Goal: Task Accomplishment & Management: Use online tool/utility

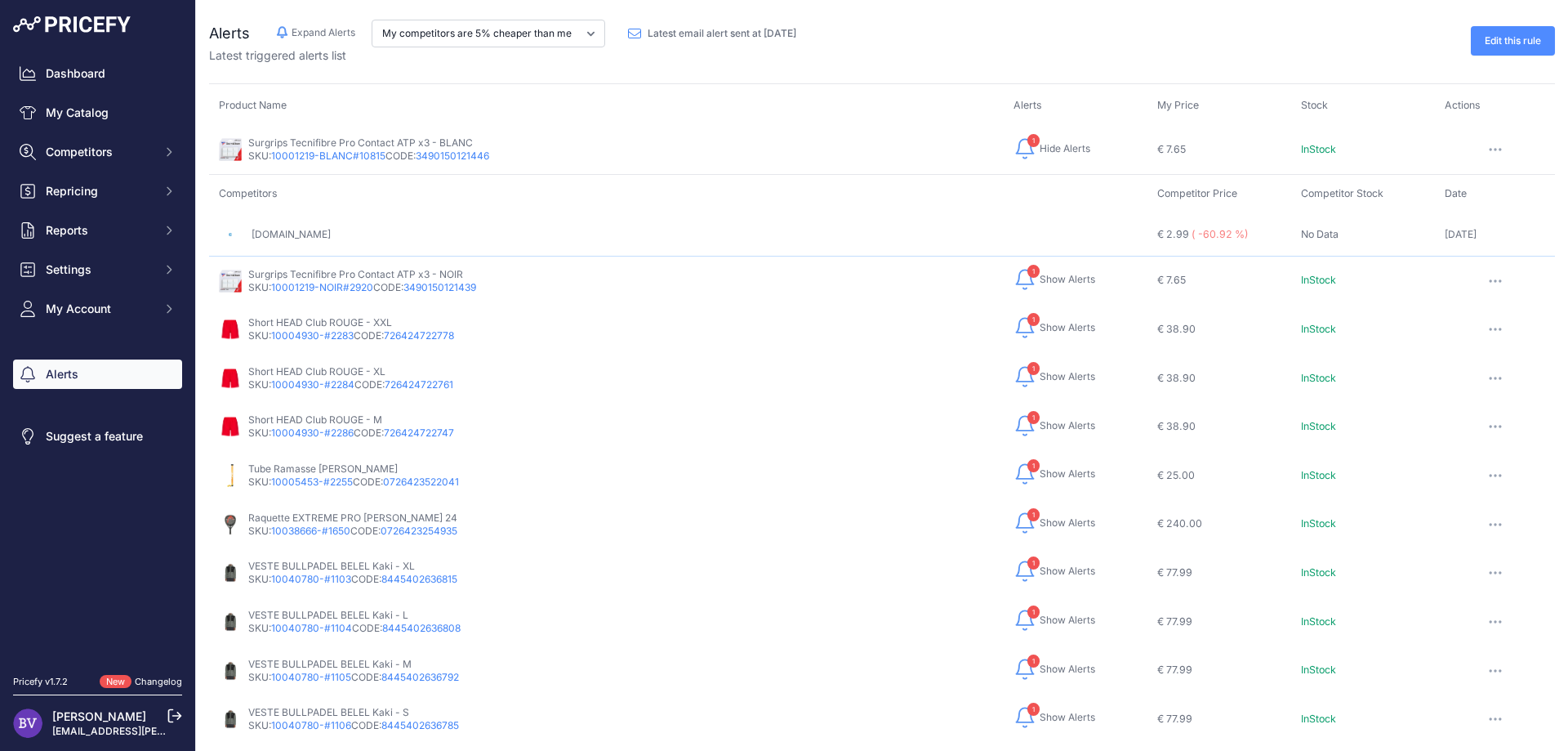
click at [297, 234] on link "[DOMAIN_NAME]" at bounding box center [291, 233] width 80 height 12
click at [1052, 476] on span "Show Alerts" at bounding box center [1066, 474] width 55 height 13
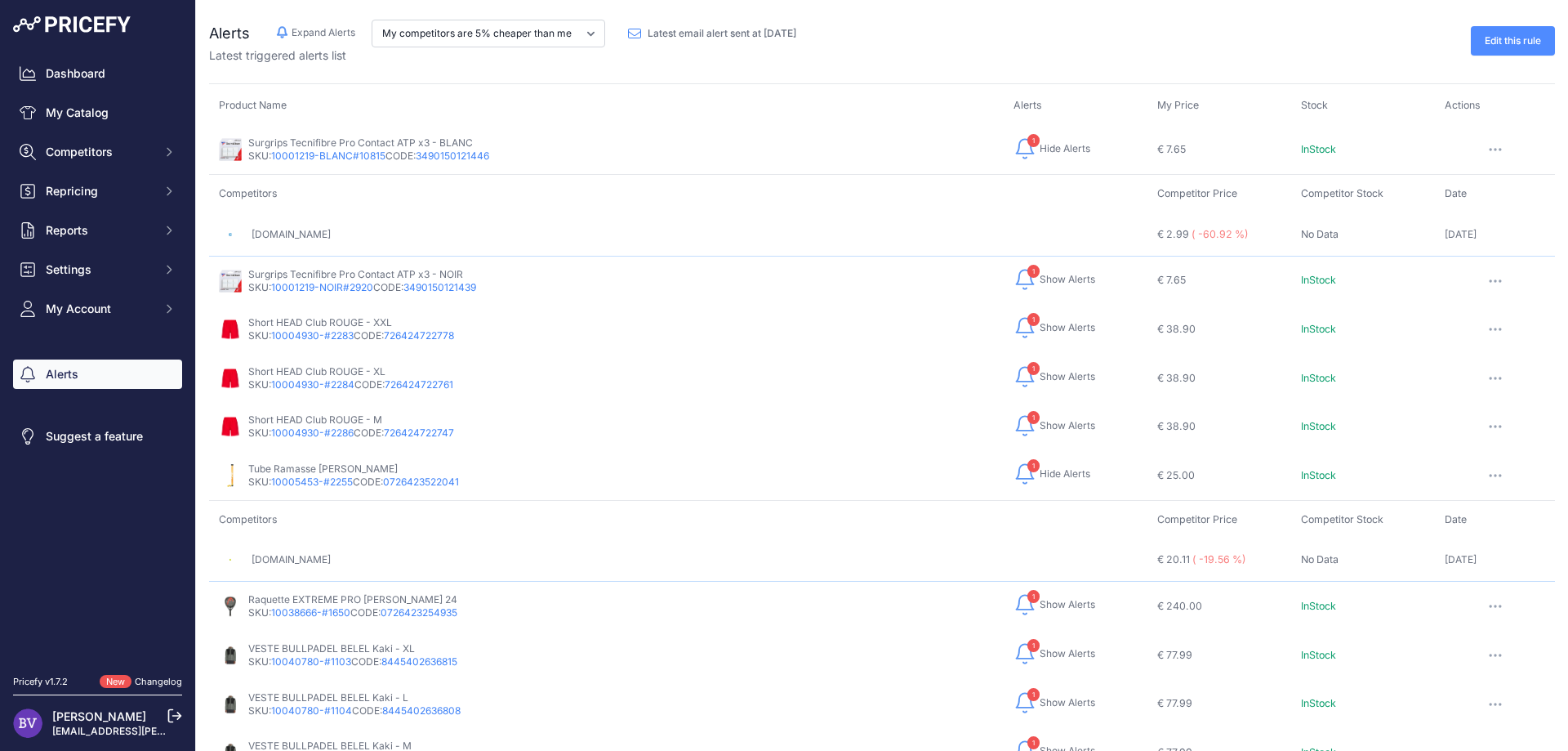
click at [1491, 470] on button "button" at bounding box center [1495, 475] width 33 height 22
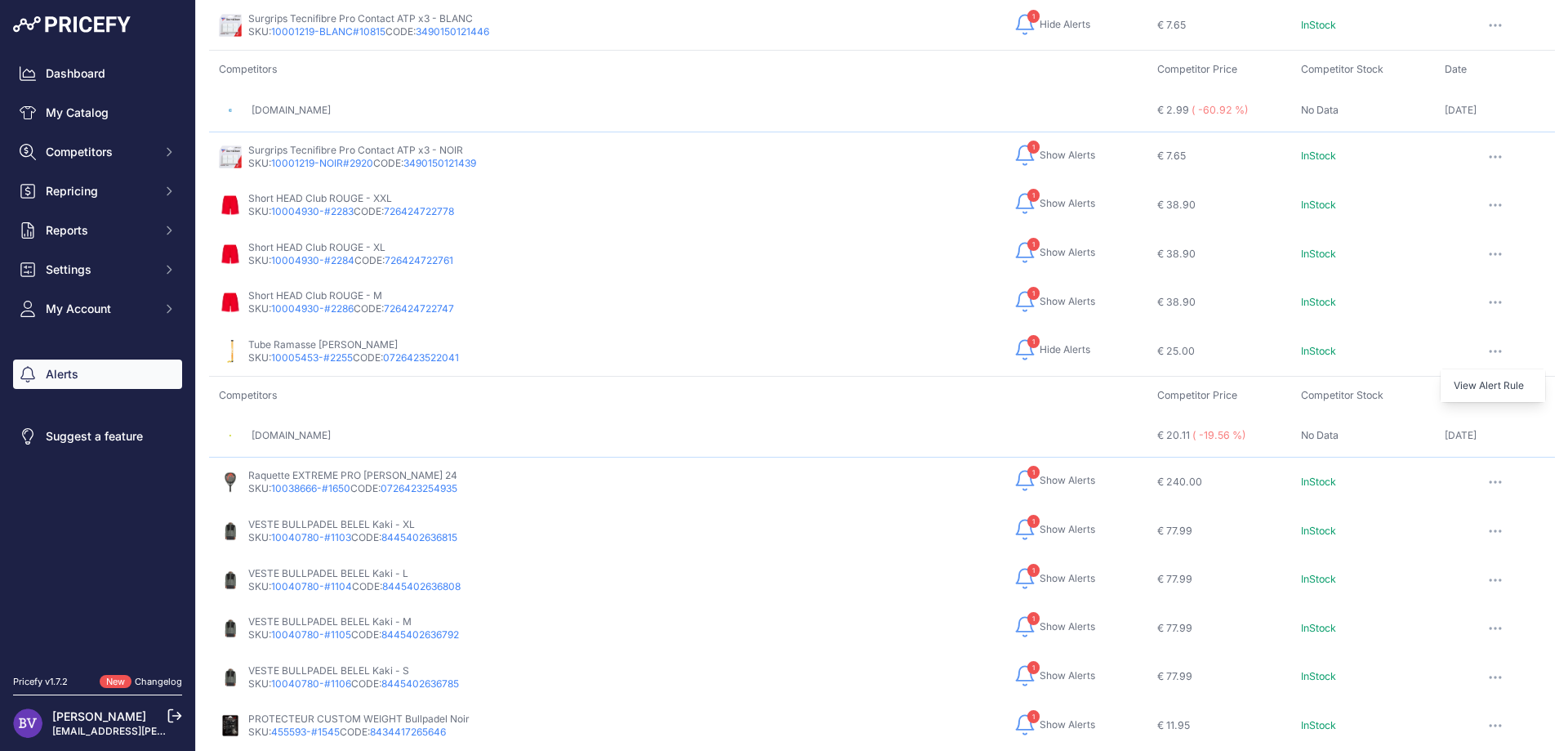
scroll to position [221, 0]
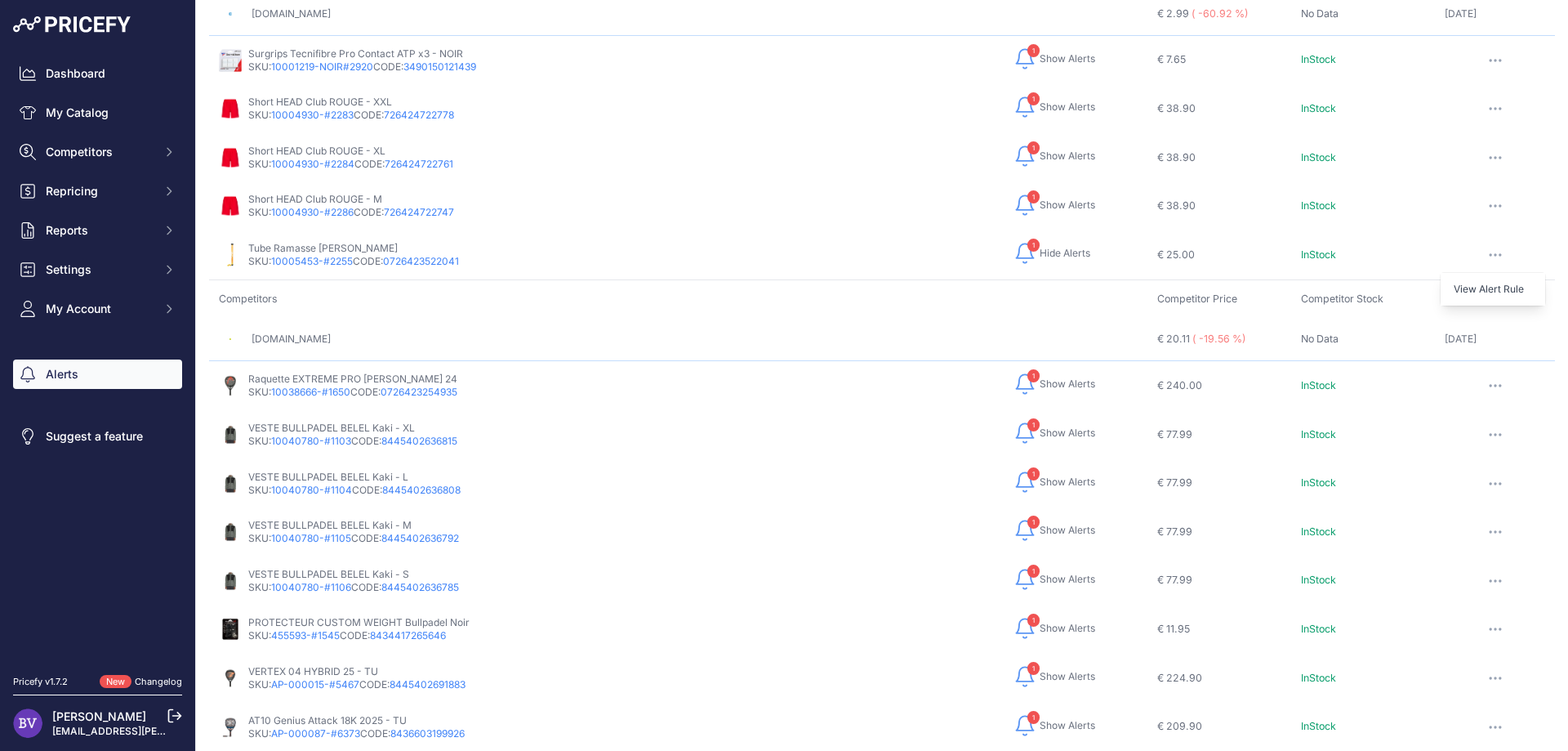
click at [1048, 428] on span "Show Alerts" at bounding box center [1066, 433] width 55 height 13
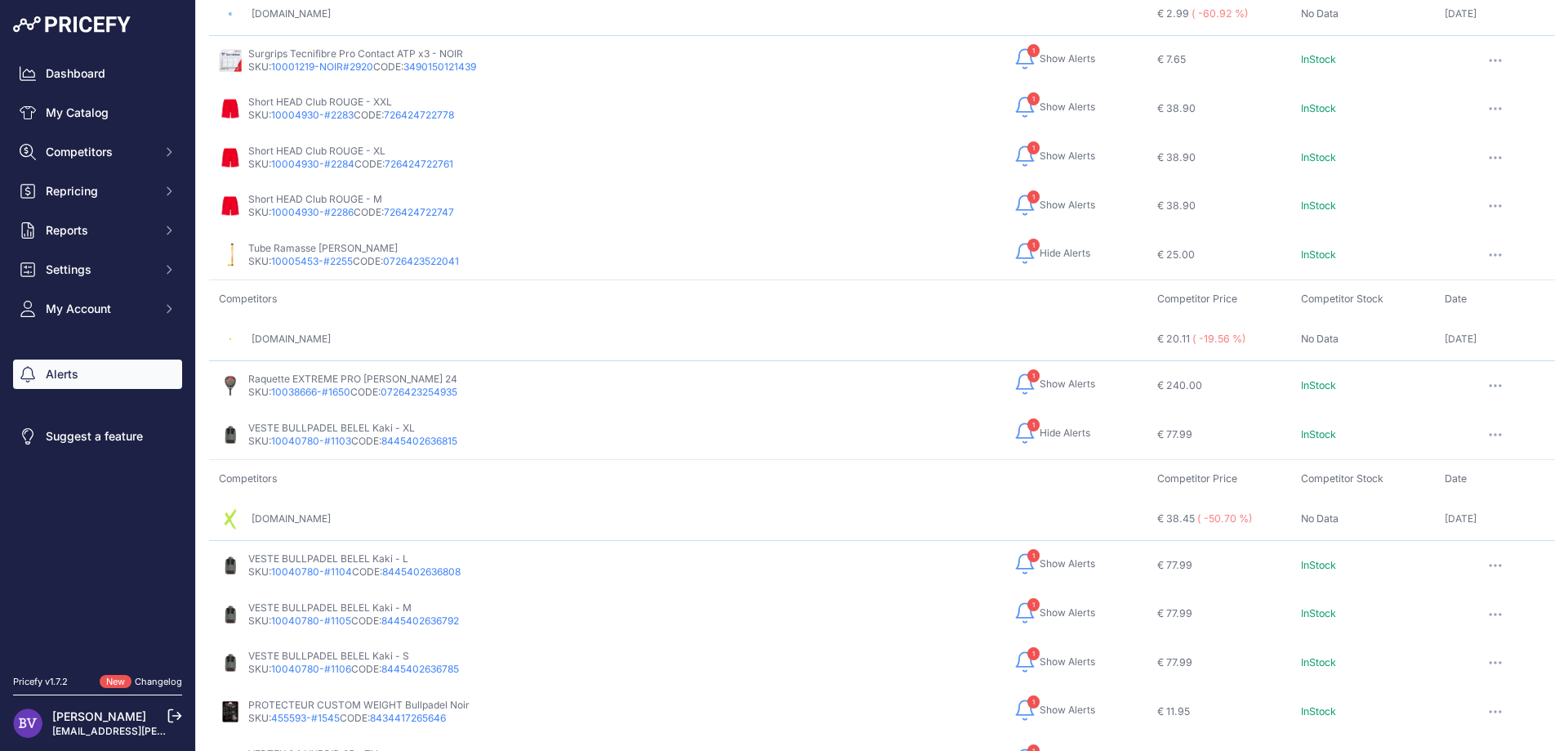
click at [1043, 377] on span "Show Alerts" at bounding box center [1066, 384] width 55 height 13
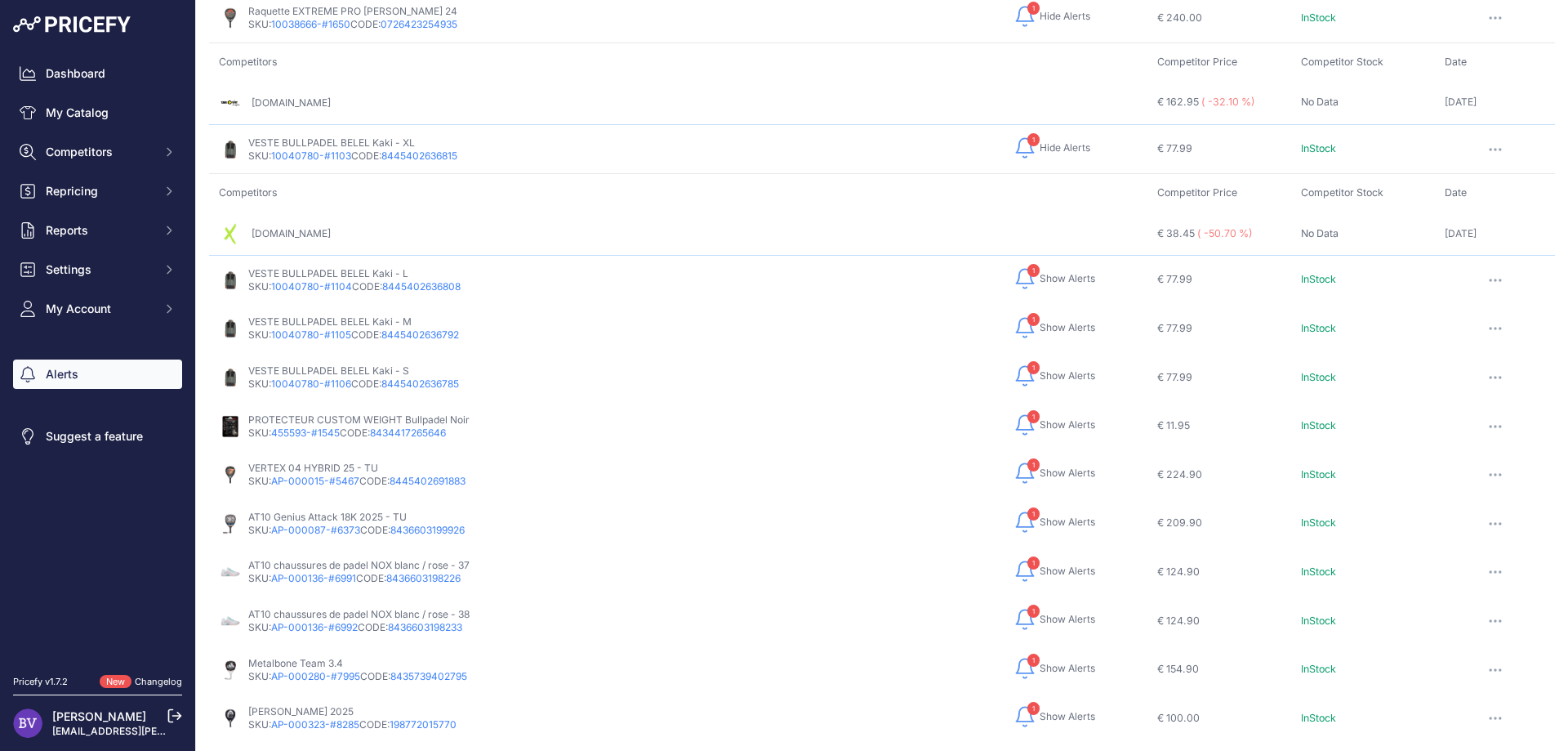
scroll to position [662, 0]
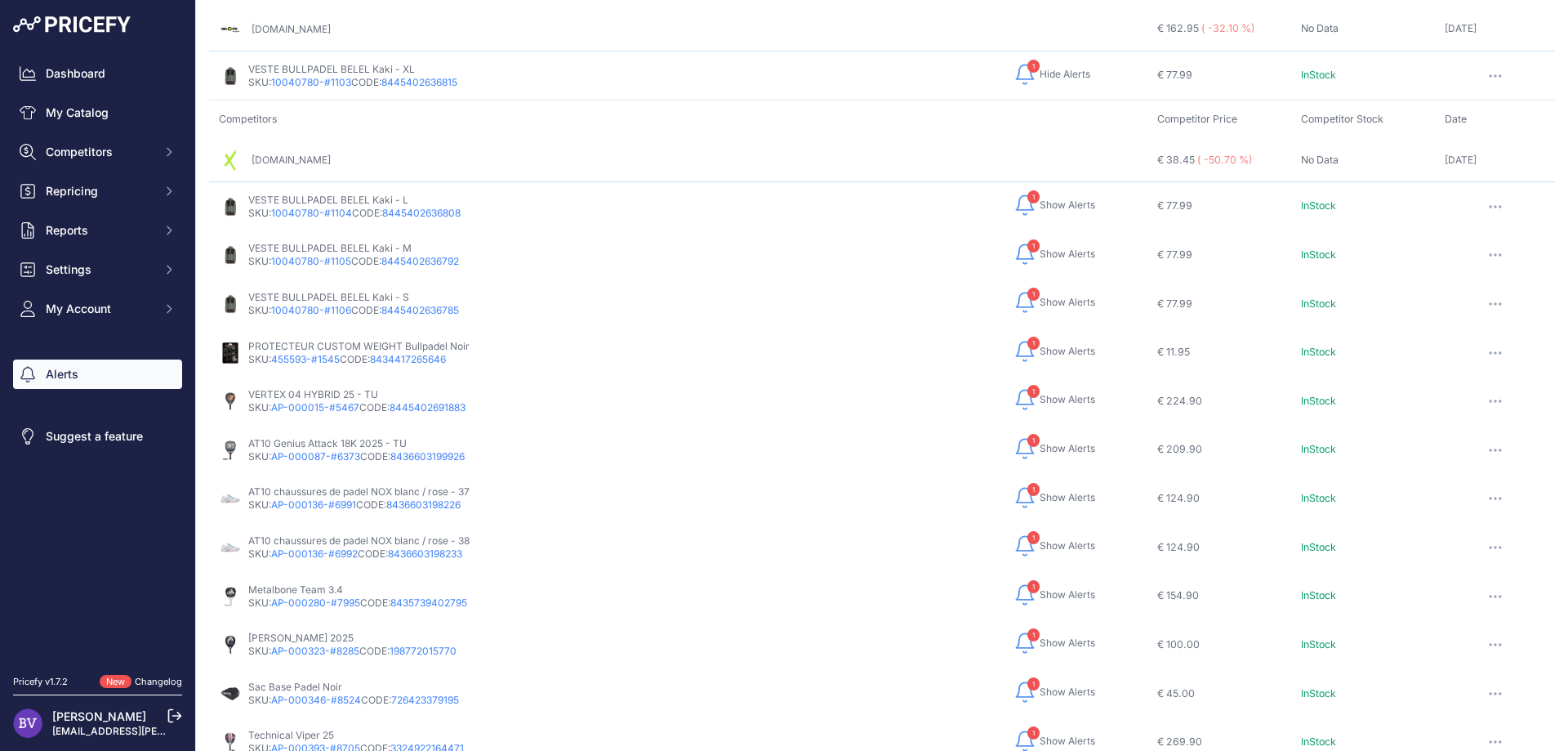
click at [1048, 395] on span "Show Alerts" at bounding box center [1066, 400] width 55 height 13
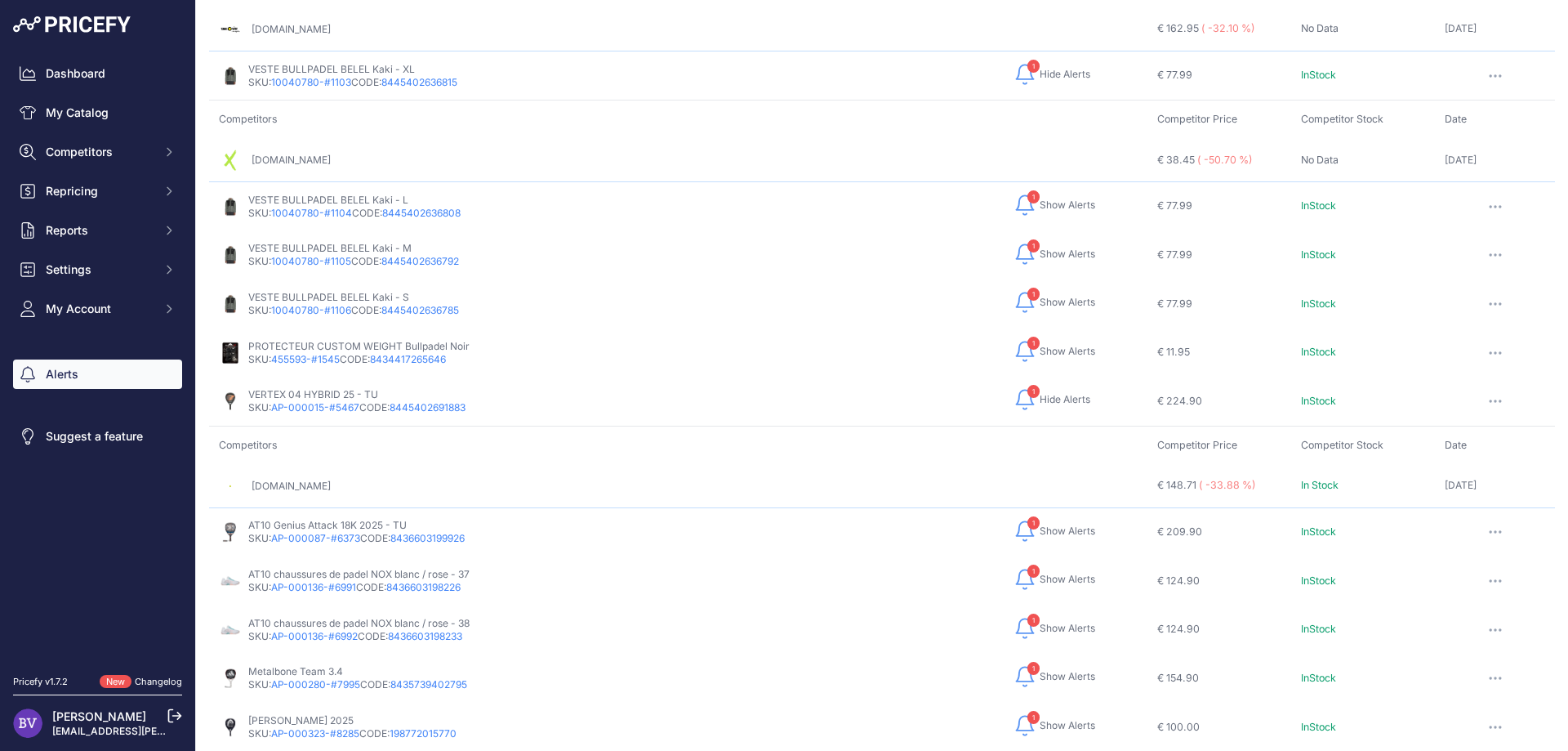
click at [312, 480] on link "[DOMAIN_NAME]" at bounding box center [291, 485] width 80 height 12
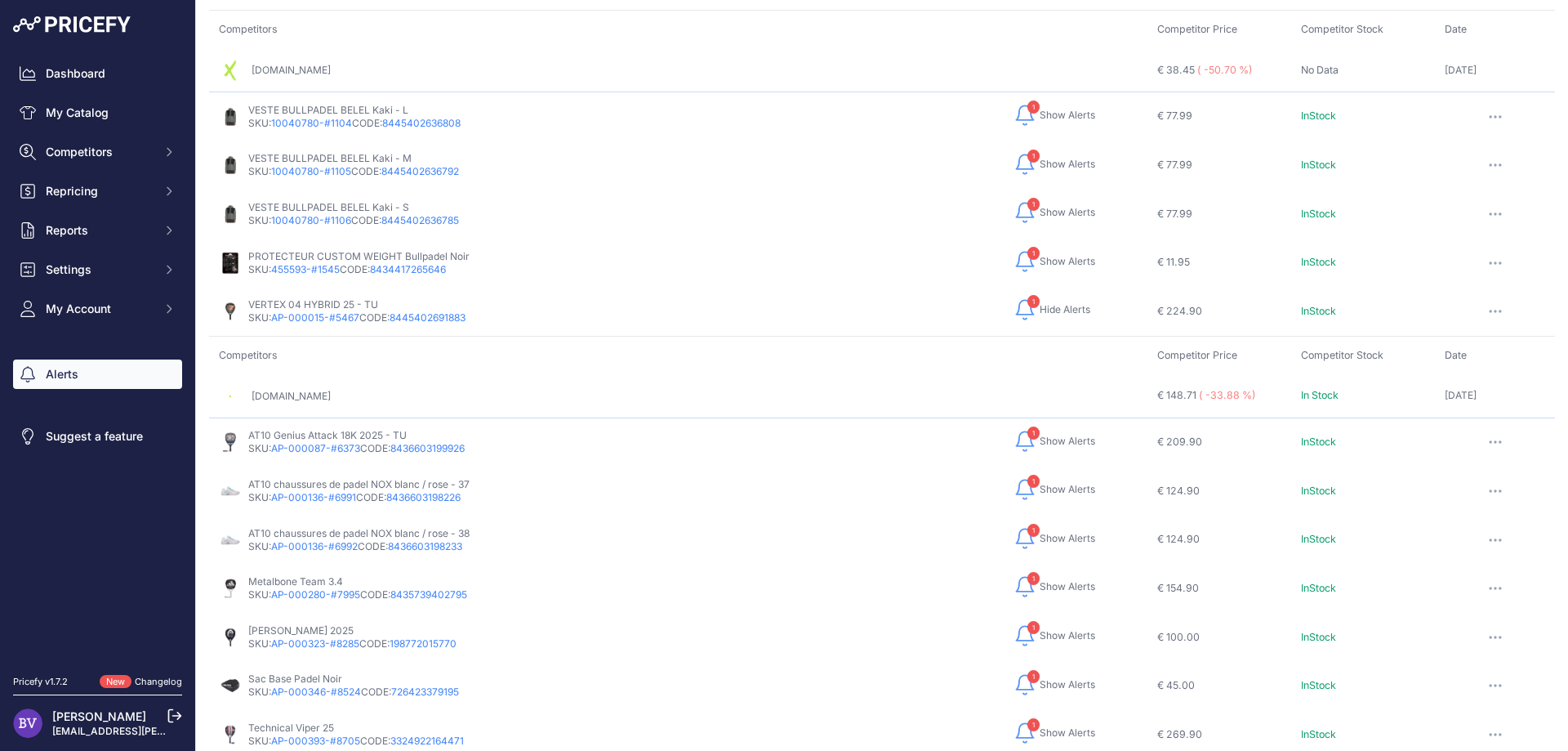
scroll to position [809, 0]
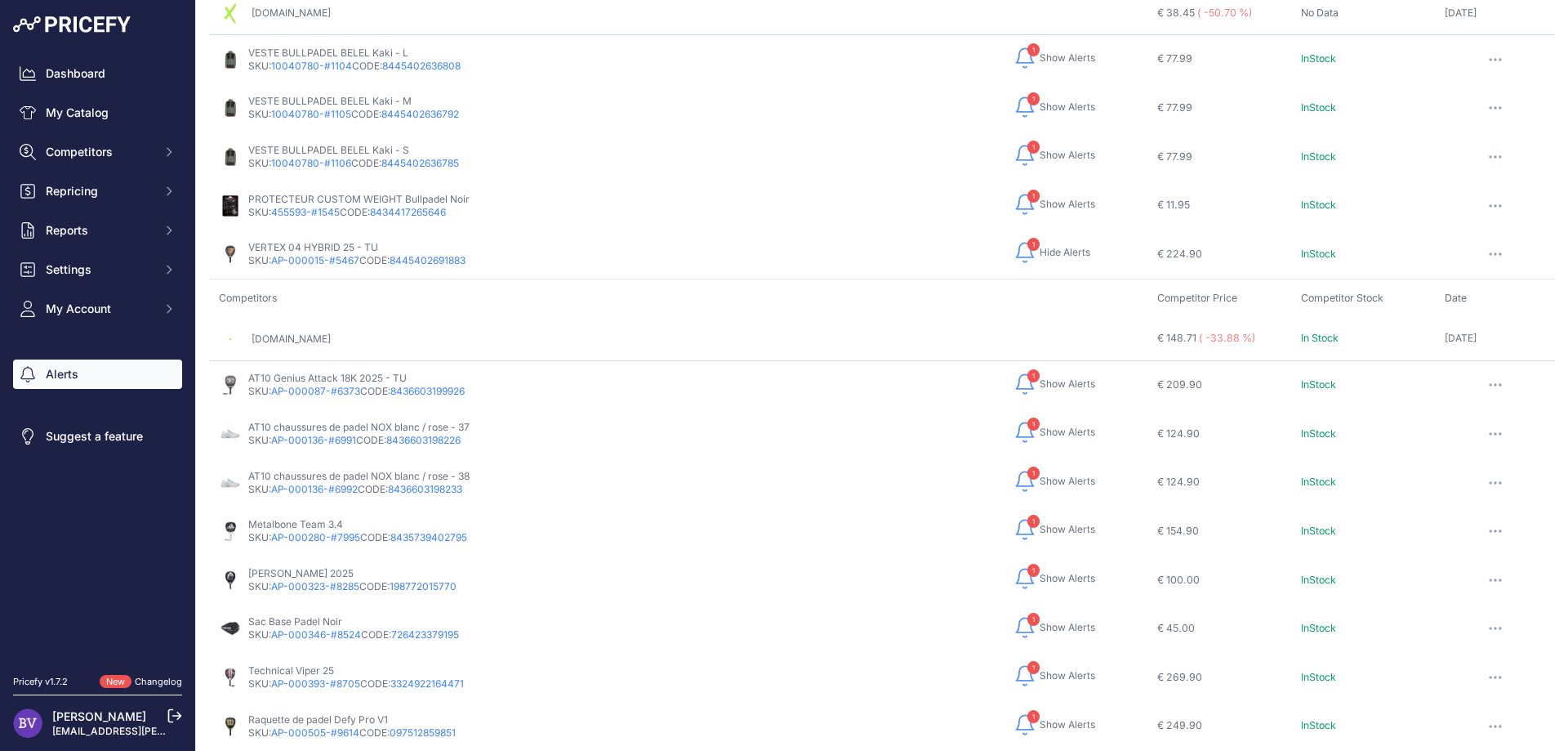
click at [1054, 377] on span "Show Alerts" at bounding box center [1066, 384] width 55 height 13
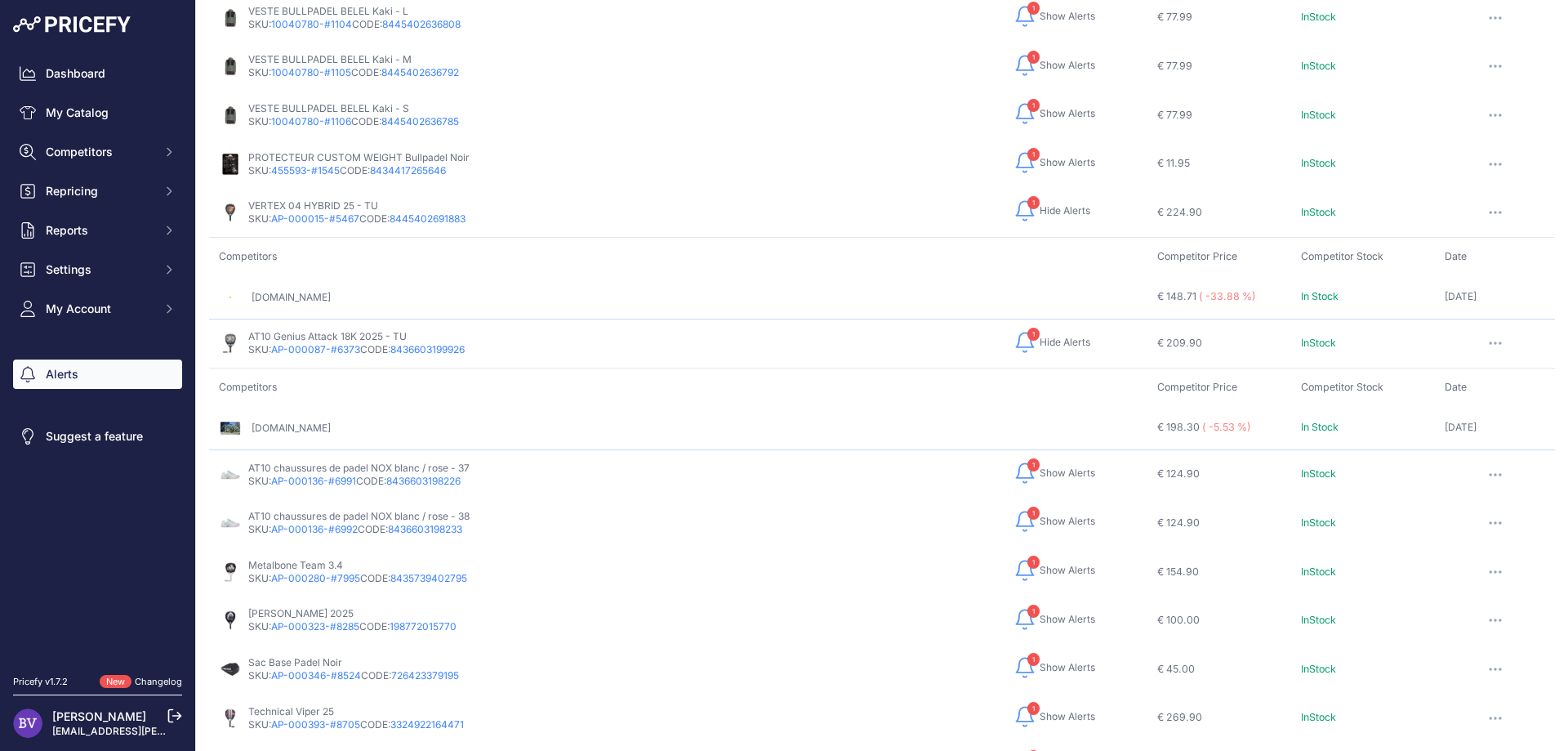
scroll to position [882, 0]
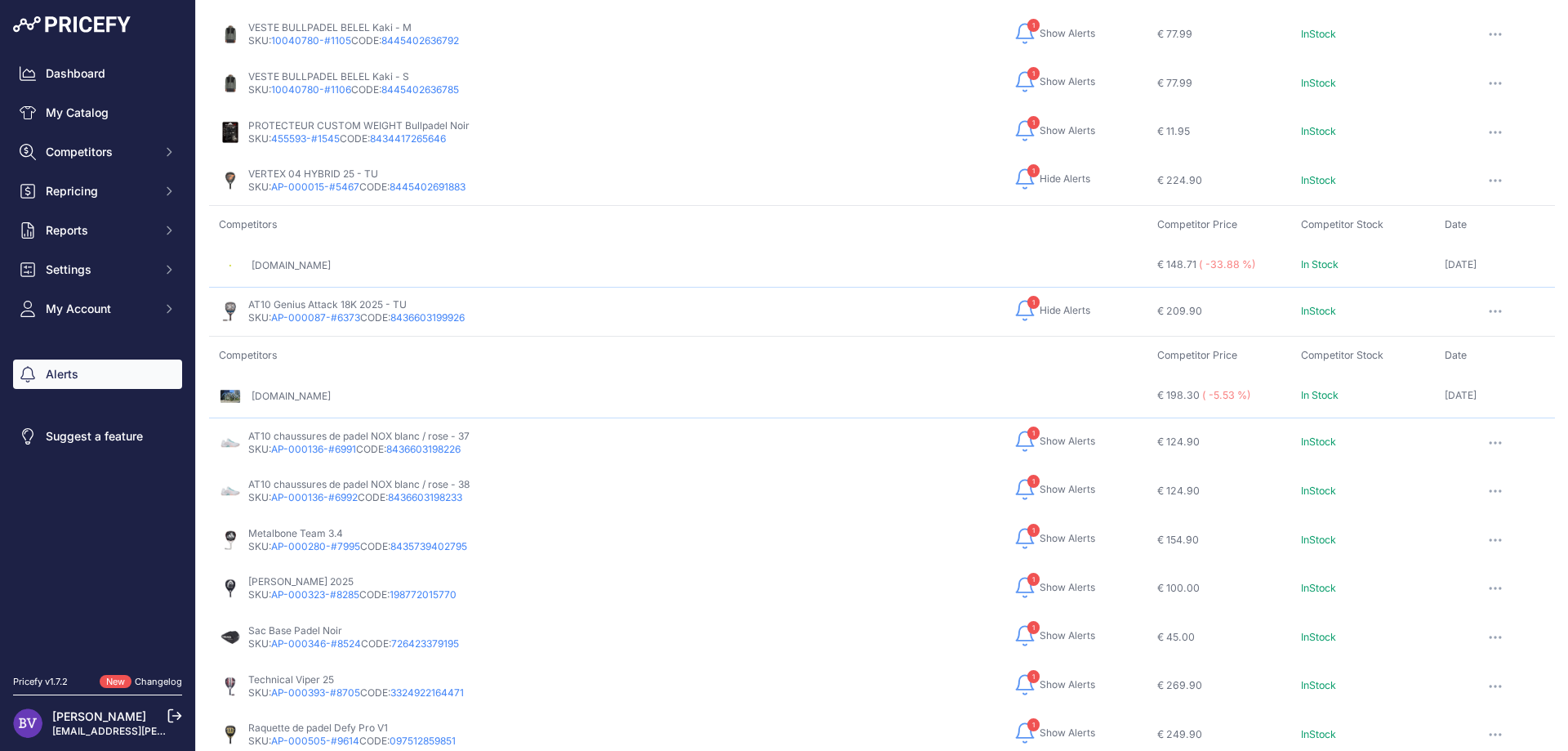
click at [1039, 581] on span "Show Alerts" at bounding box center [1066, 587] width 55 height 13
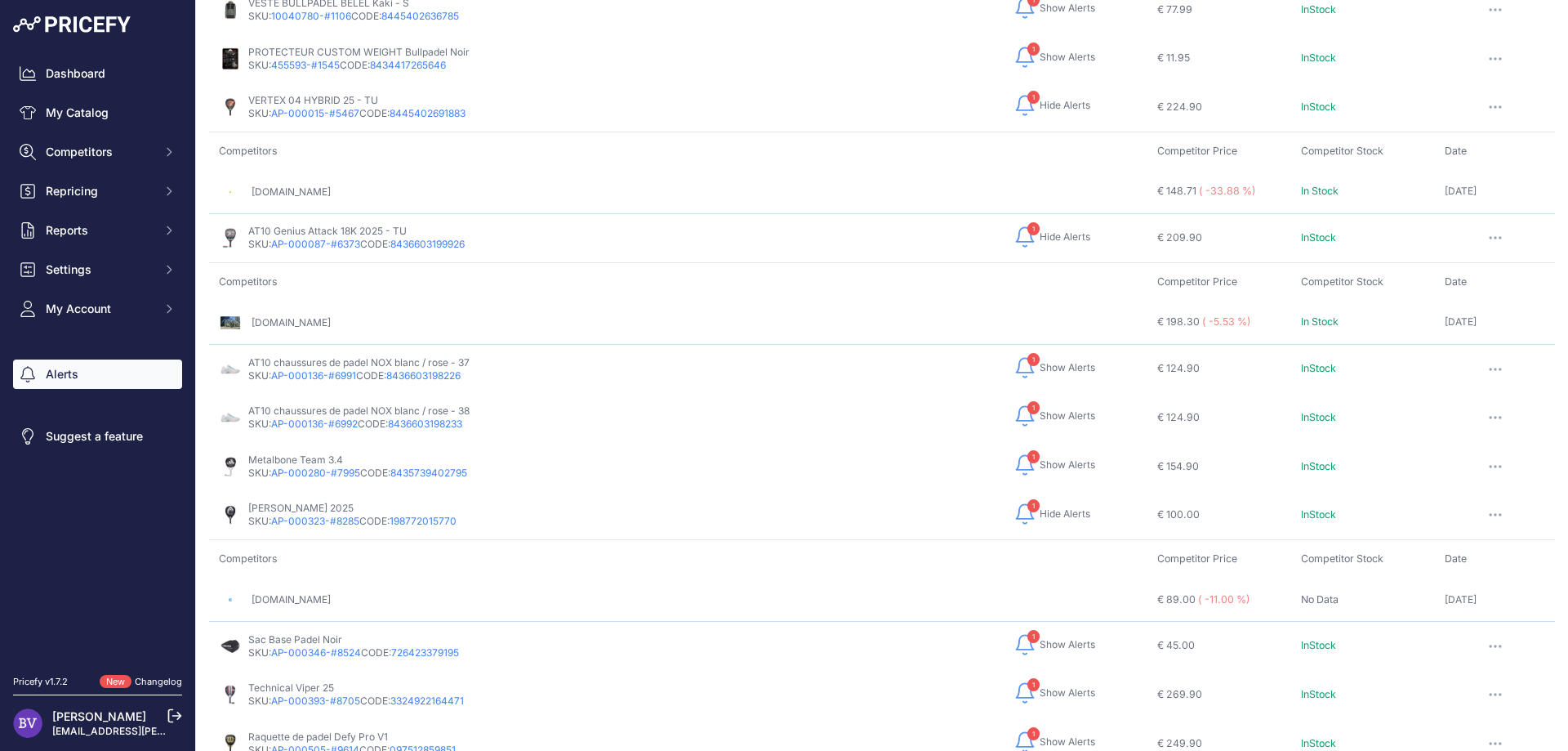
scroll to position [1029, 0]
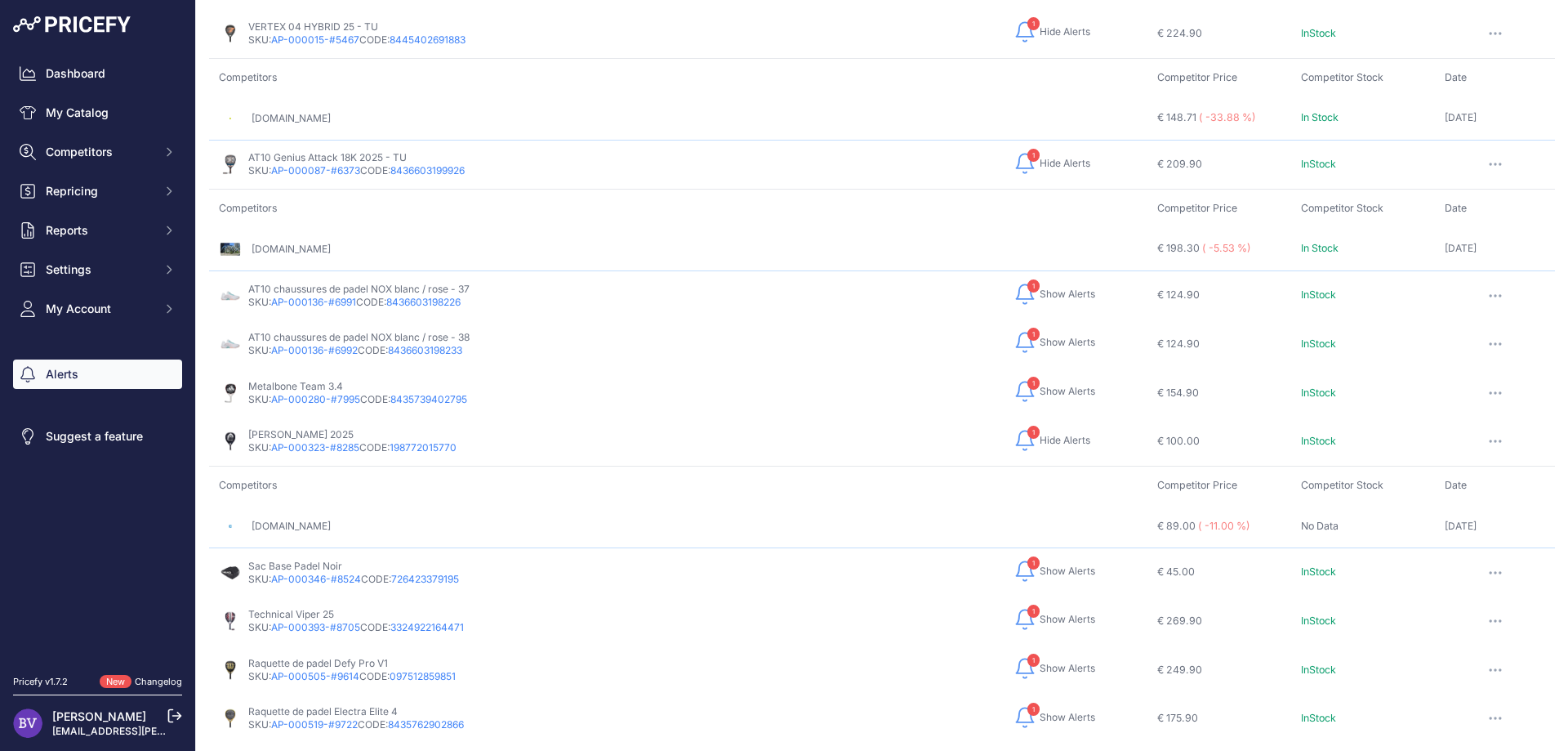
click at [1041, 565] on span "Show Alerts" at bounding box center [1066, 571] width 55 height 13
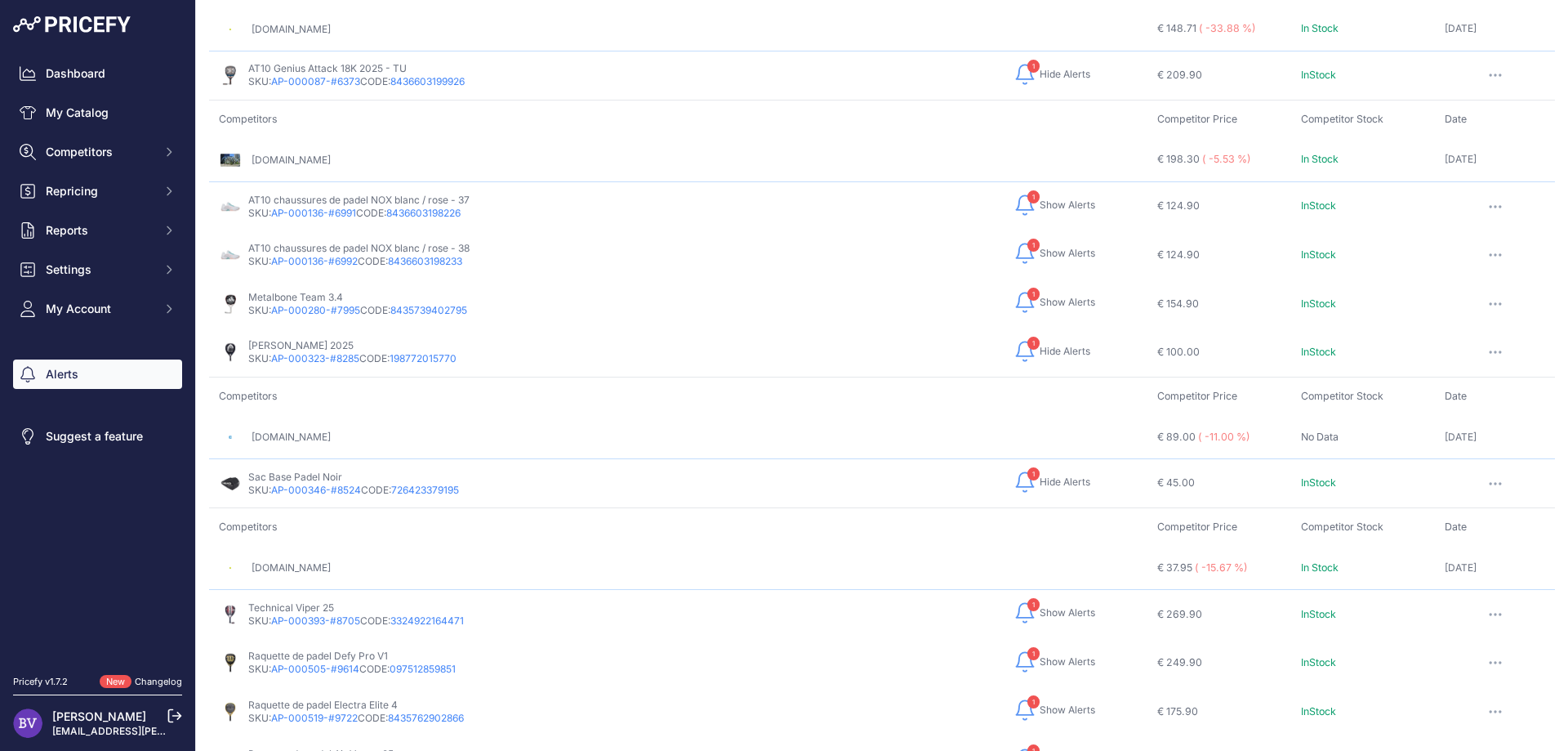
scroll to position [1176, 0]
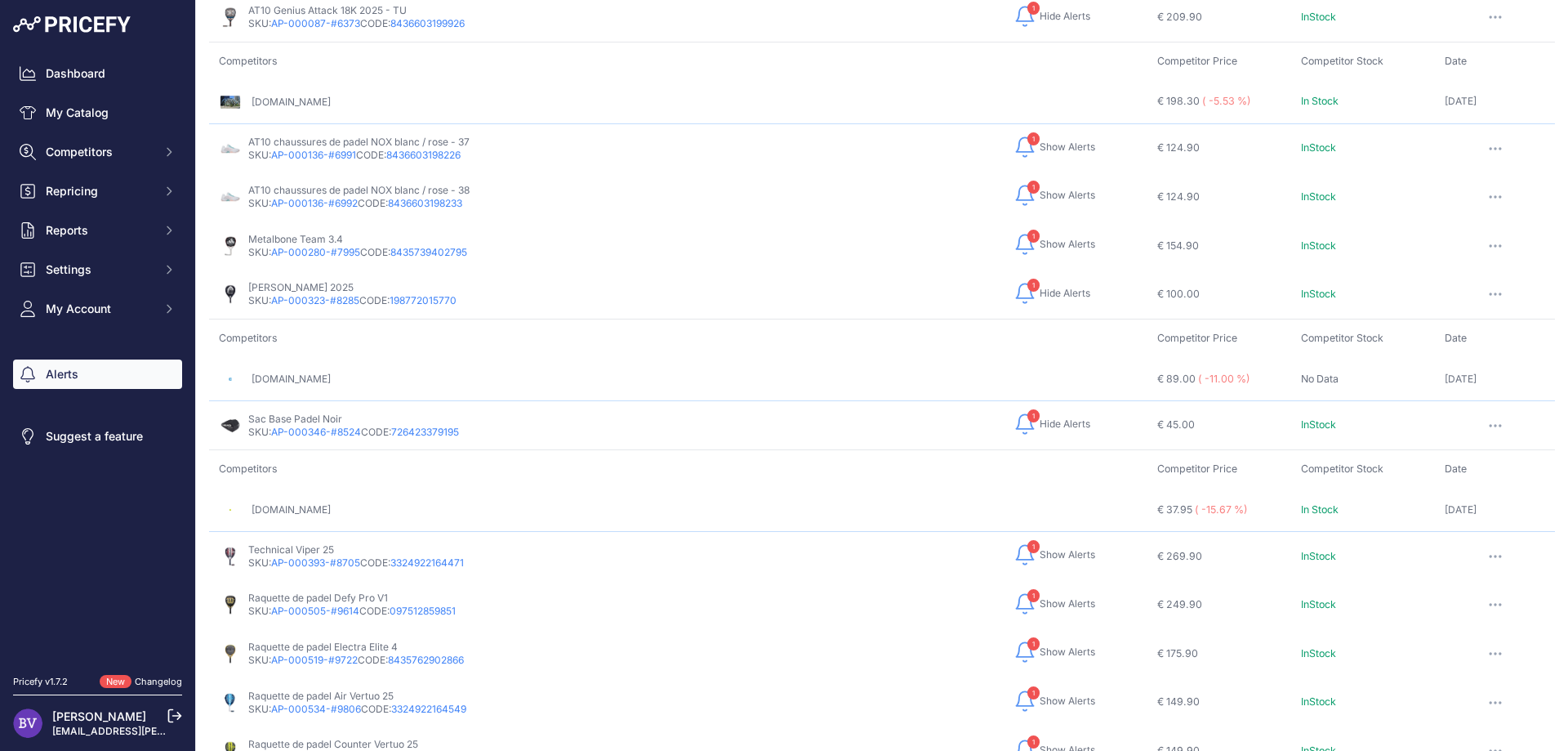
click at [1041, 548] on span "Show Alerts" at bounding box center [1066, 554] width 55 height 13
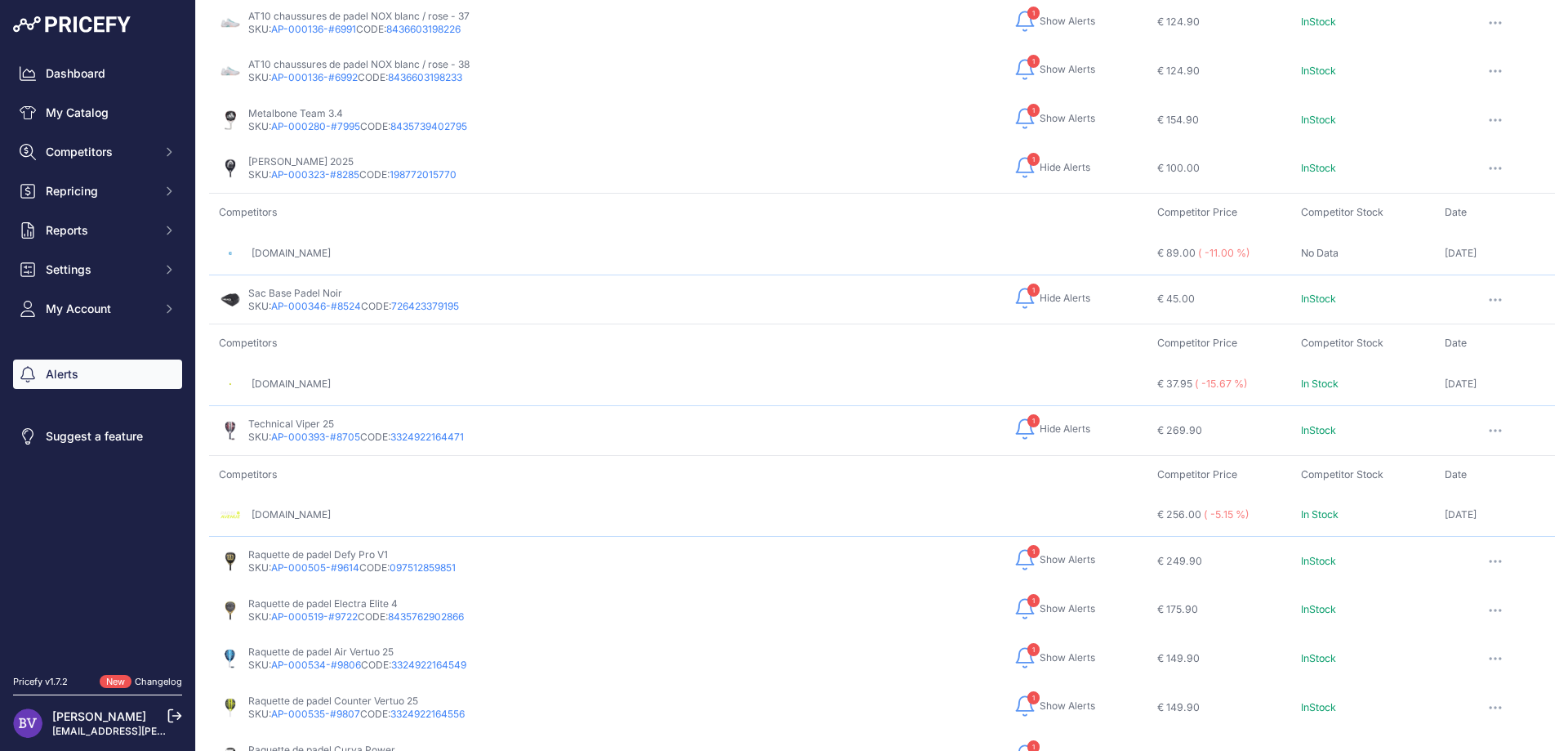
scroll to position [1323, 0]
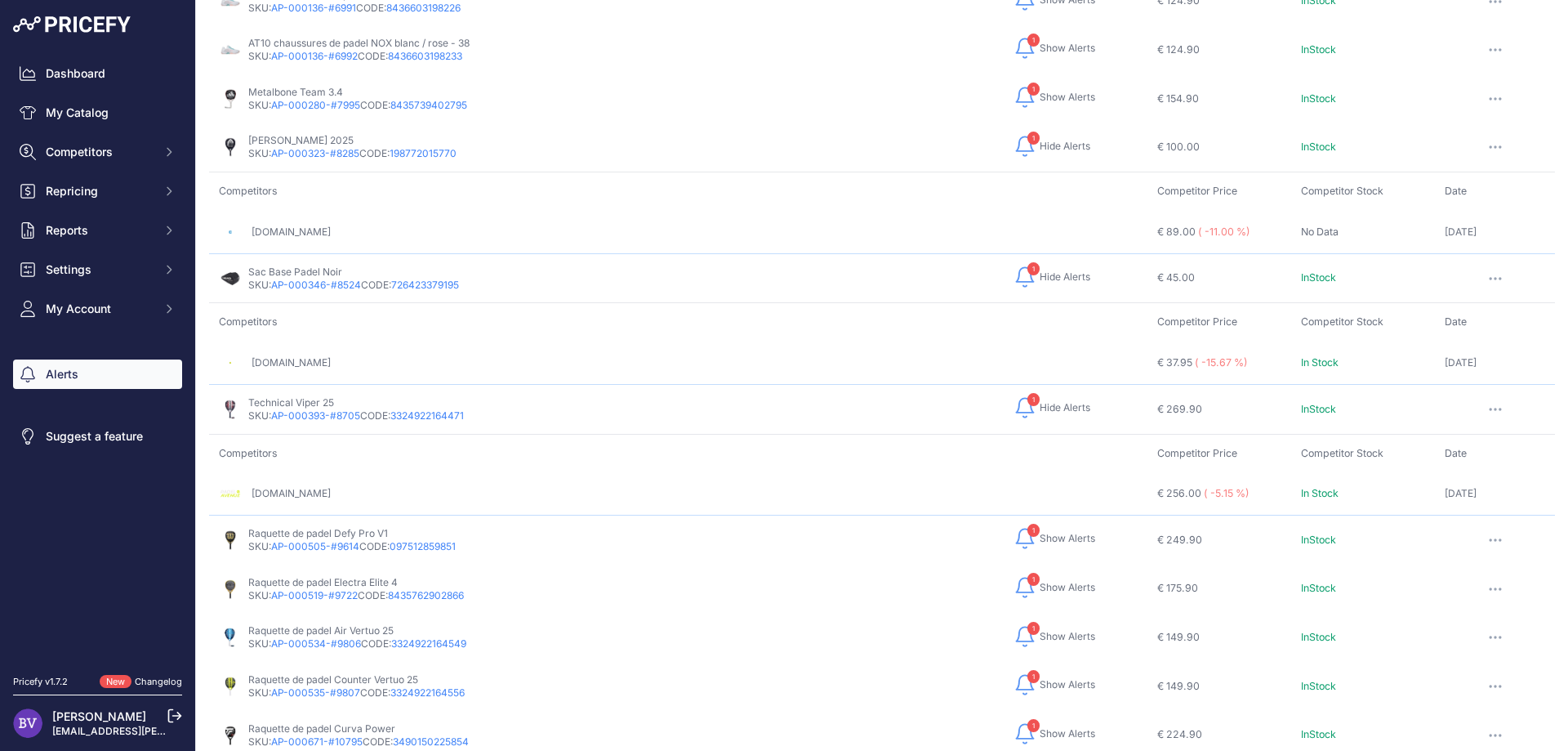
click at [1046, 532] on span "Show Alerts" at bounding box center [1066, 538] width 55 height 13
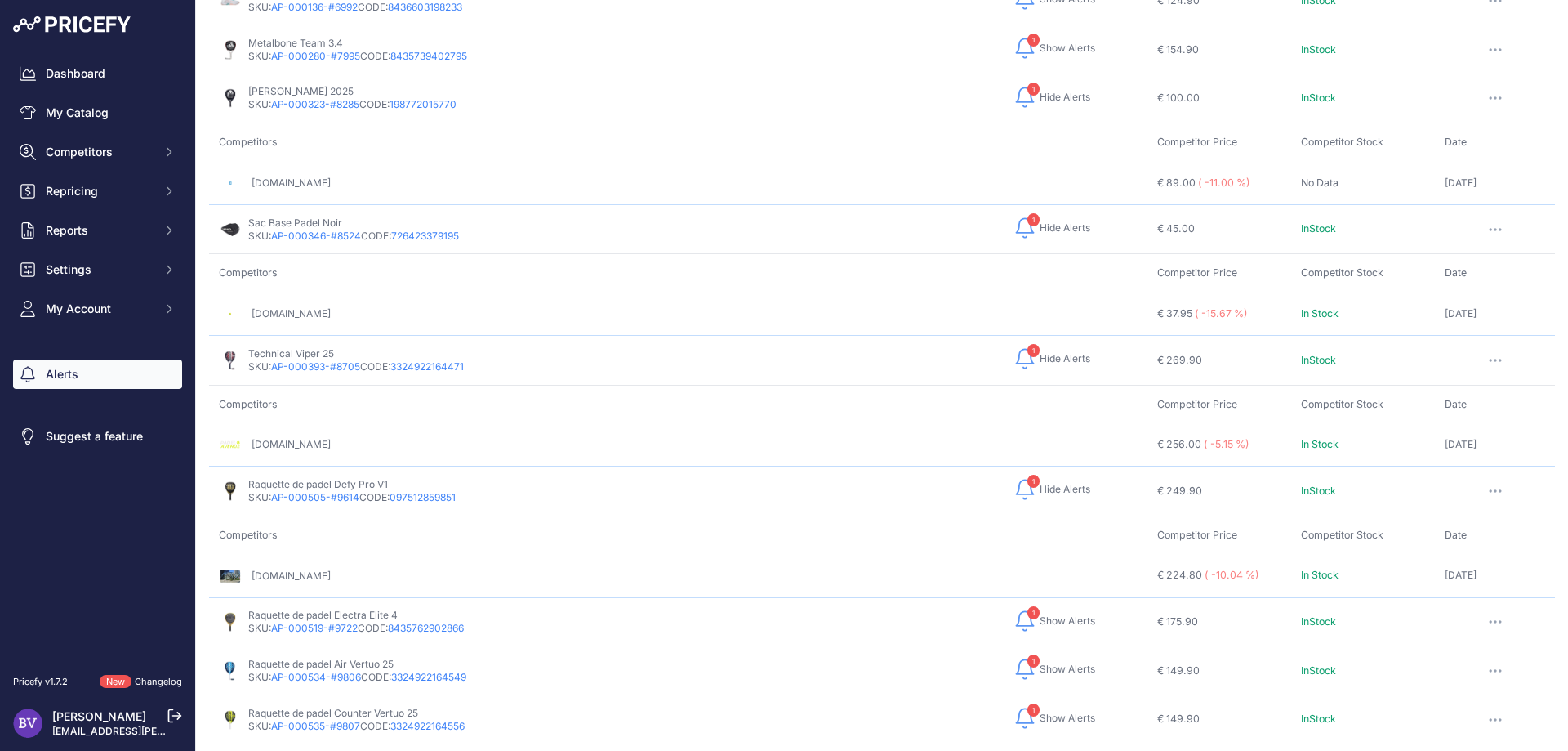
scroll to position [1397, 0]
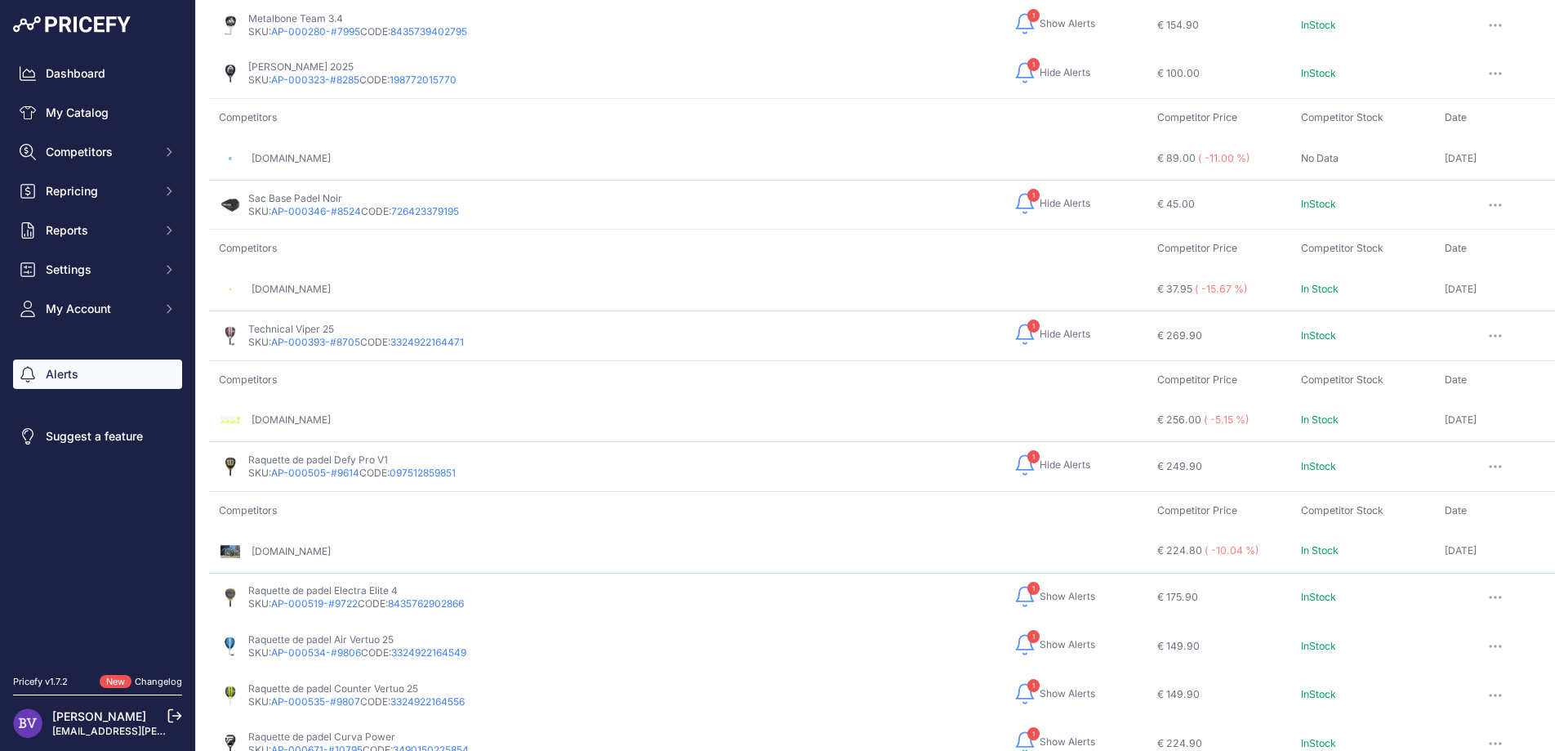
click at [282, 545] on link "[DOMAIN_NAME]" at bounding box center [291, 551] width 80 height 12
click at [1046, 590] on span "Show Alerts" at bounding box center [1066, 596] width 55 height 13
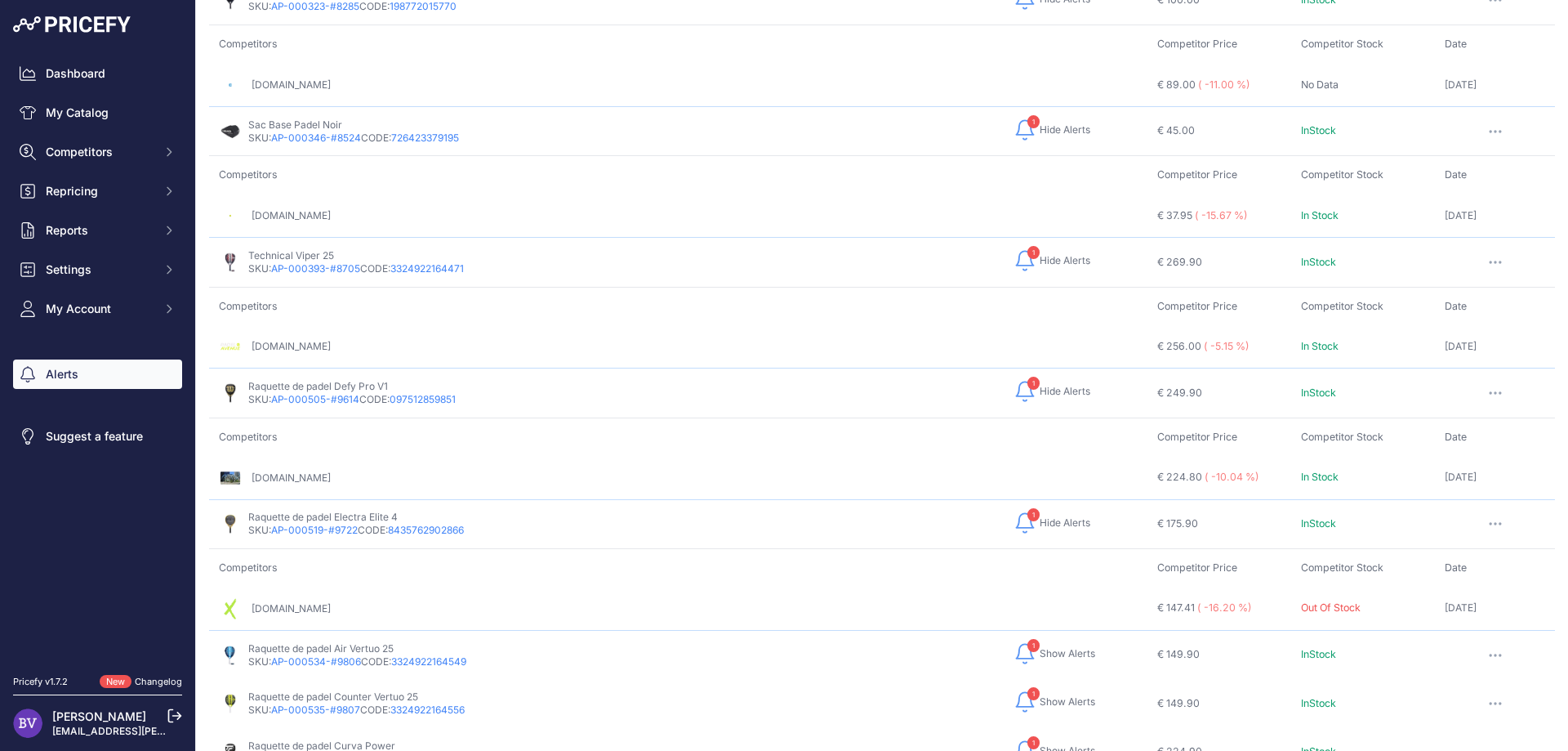
scroll to position [1544, 0]
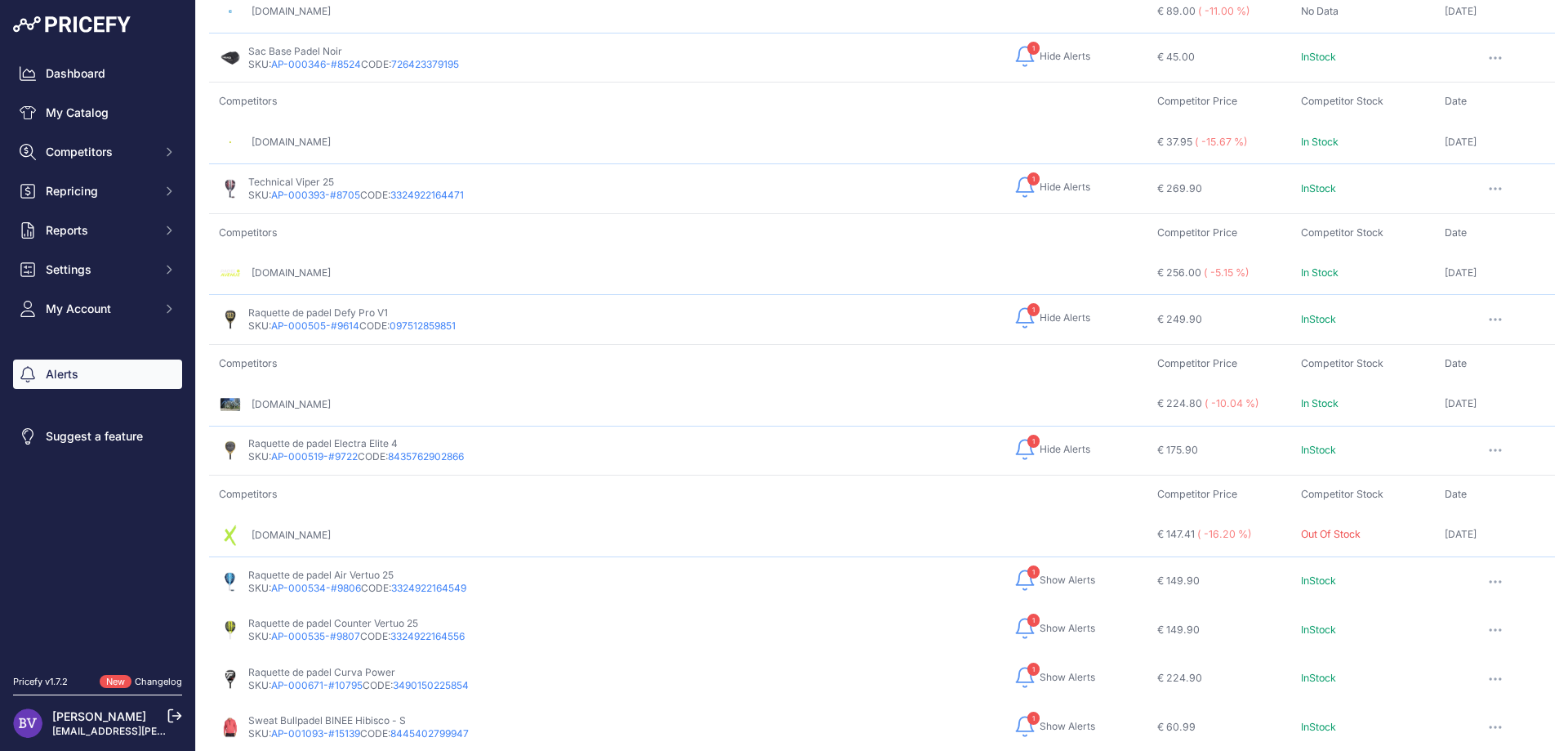
click at [1039, 573] on span "Show Alerts" at bounding box center [1066, 580] width 55 height 13
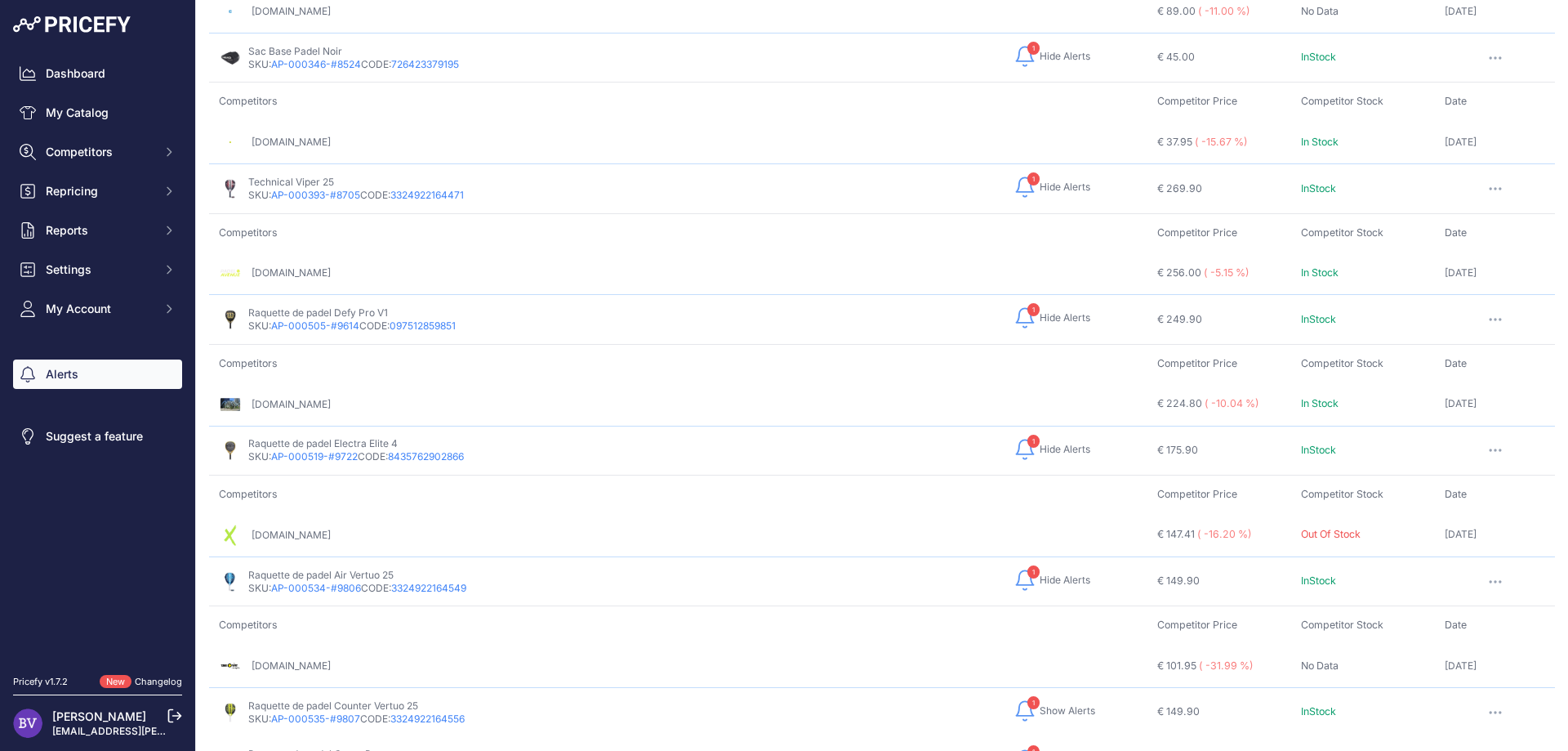
click at [290, 659] on p "[DOMAIN_NAME]" at bounding box center [291, 666] width 80 height 13
click at [298, 659] on link "[DOMAIN_NAME]" at bounding box center [291, 665] width 80 height 12
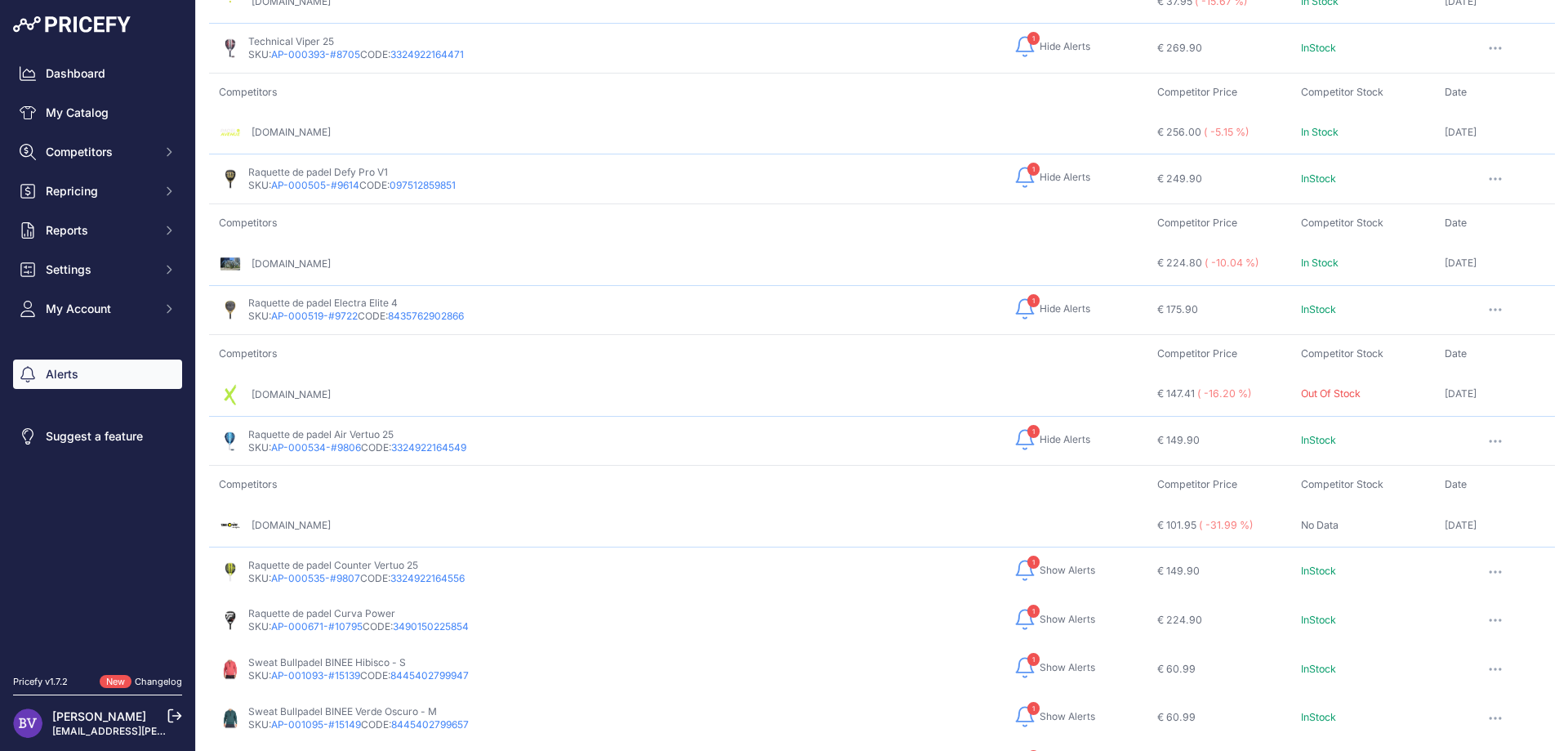
scroll to position [1691, 0]
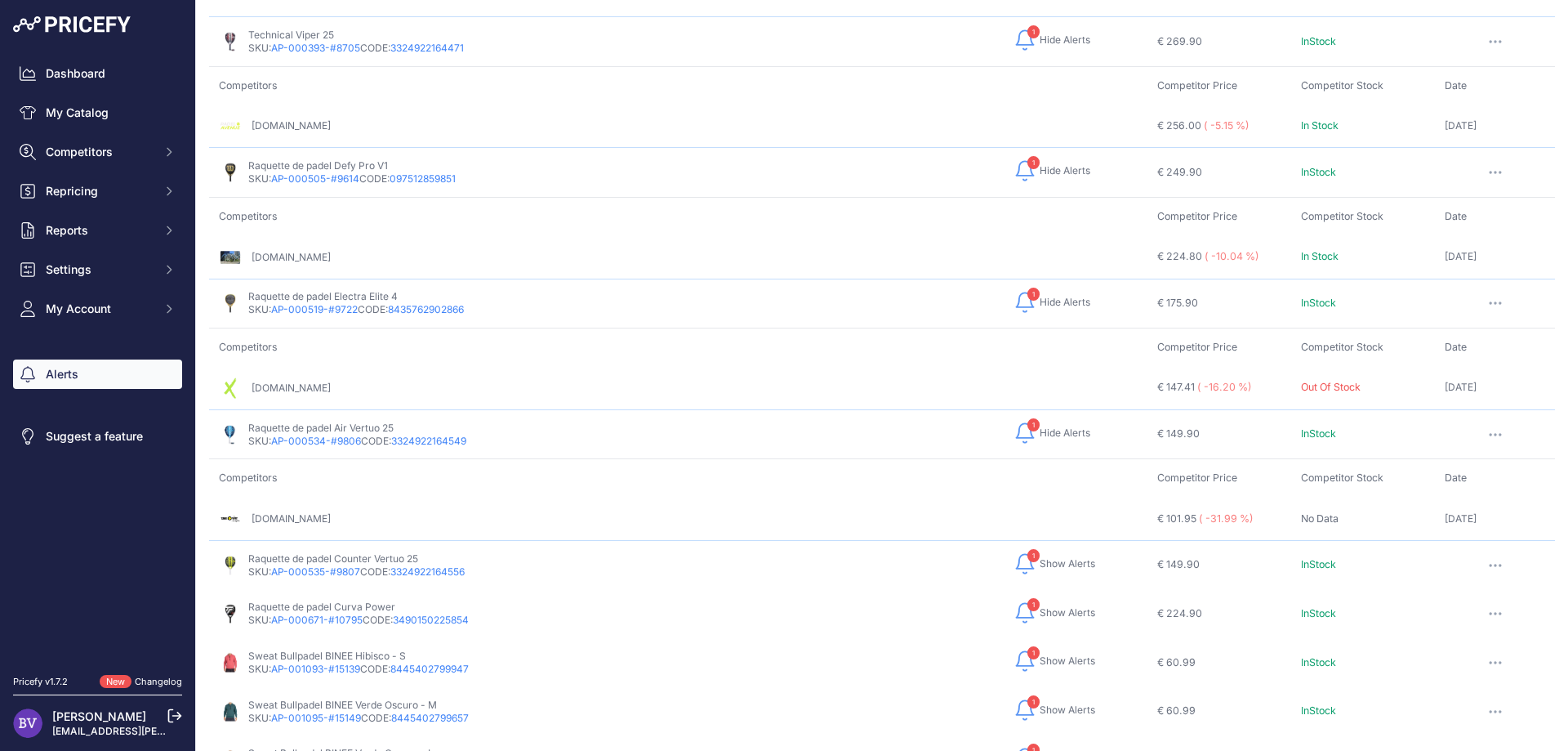
click at [1052, 557] on span "Show Alerts" at bounding box center [1066, 564] width 55 height 13
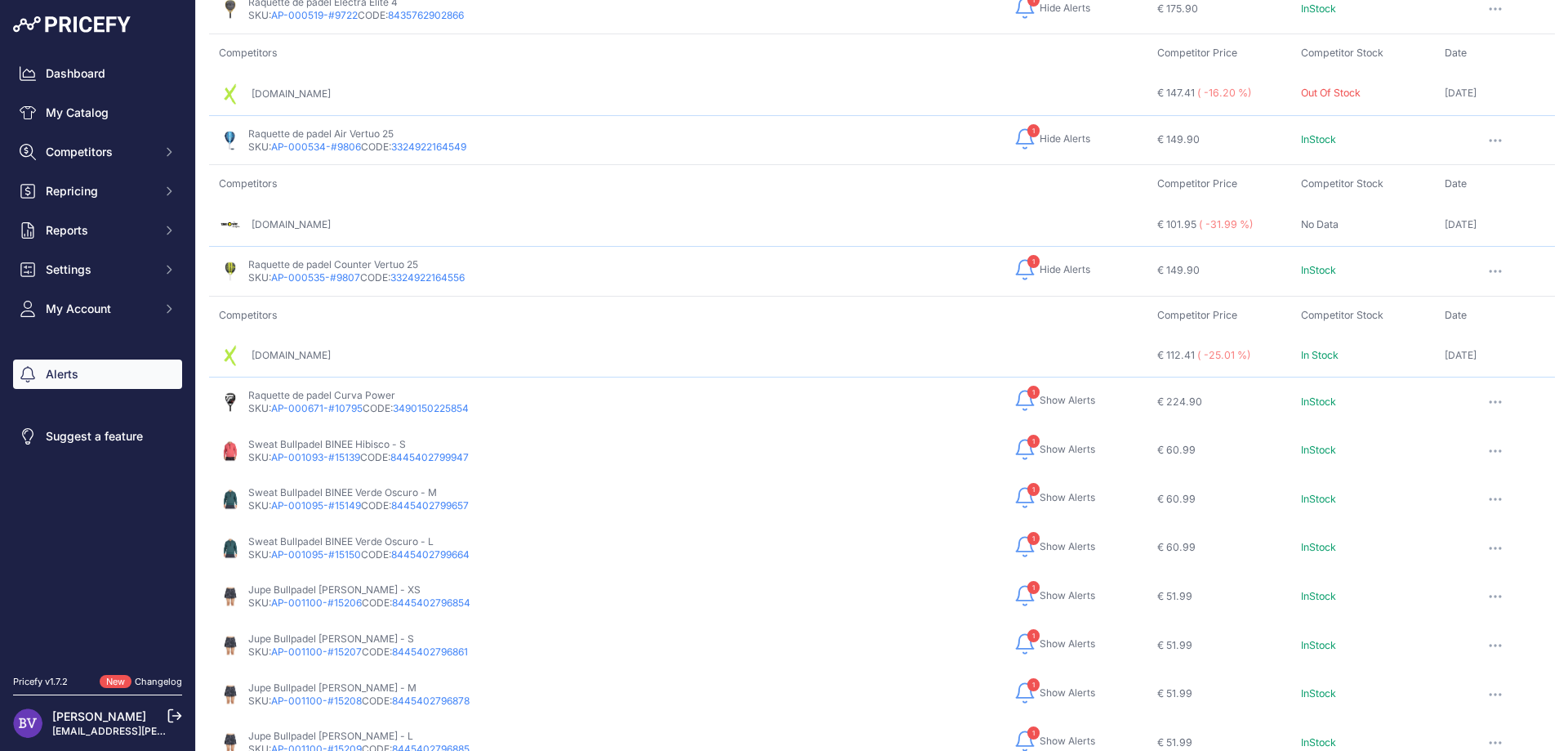
scroll to position [2132, 0]
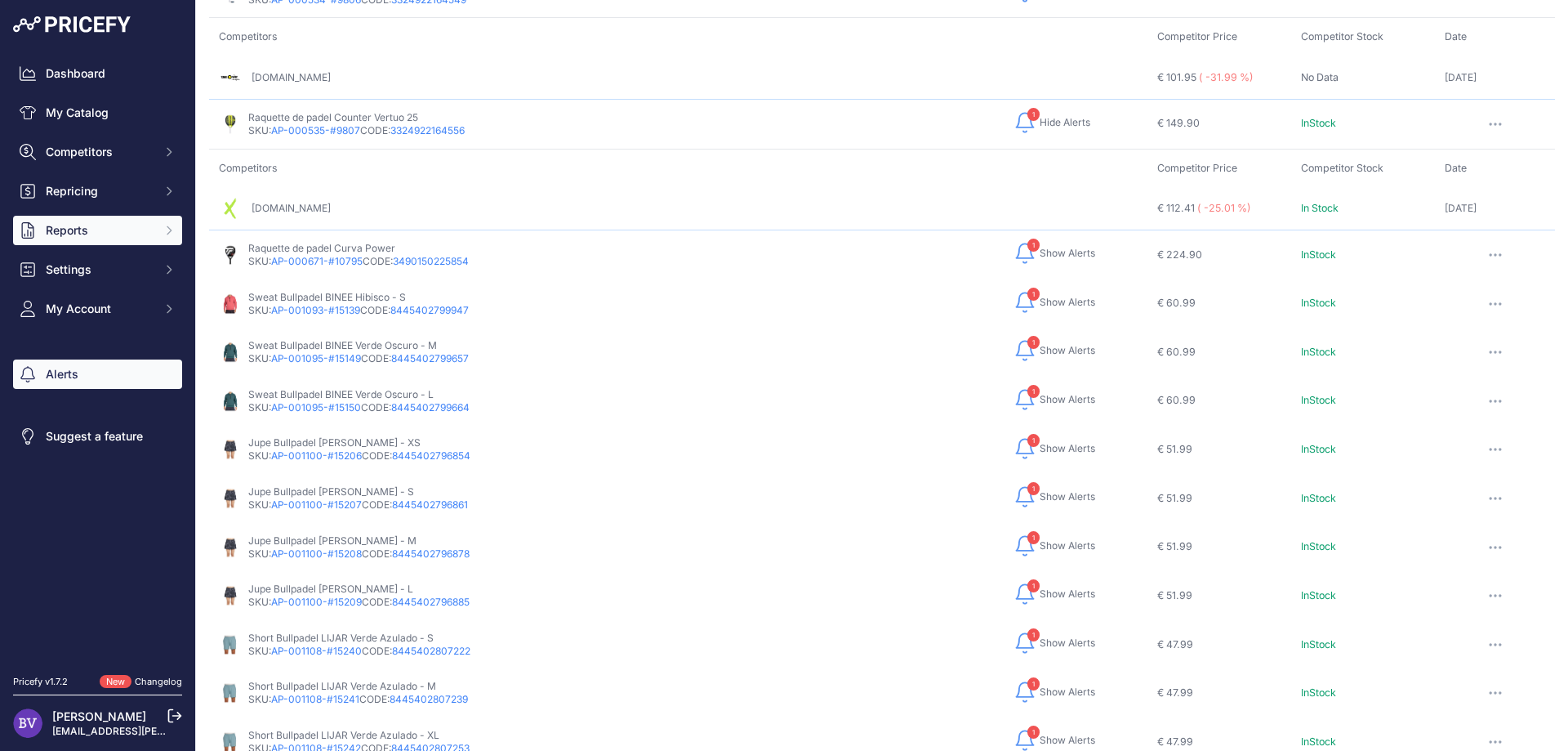
click at [166, 228] on icon "Sidebar" at bounding box center [169, 230] width 13 height 13
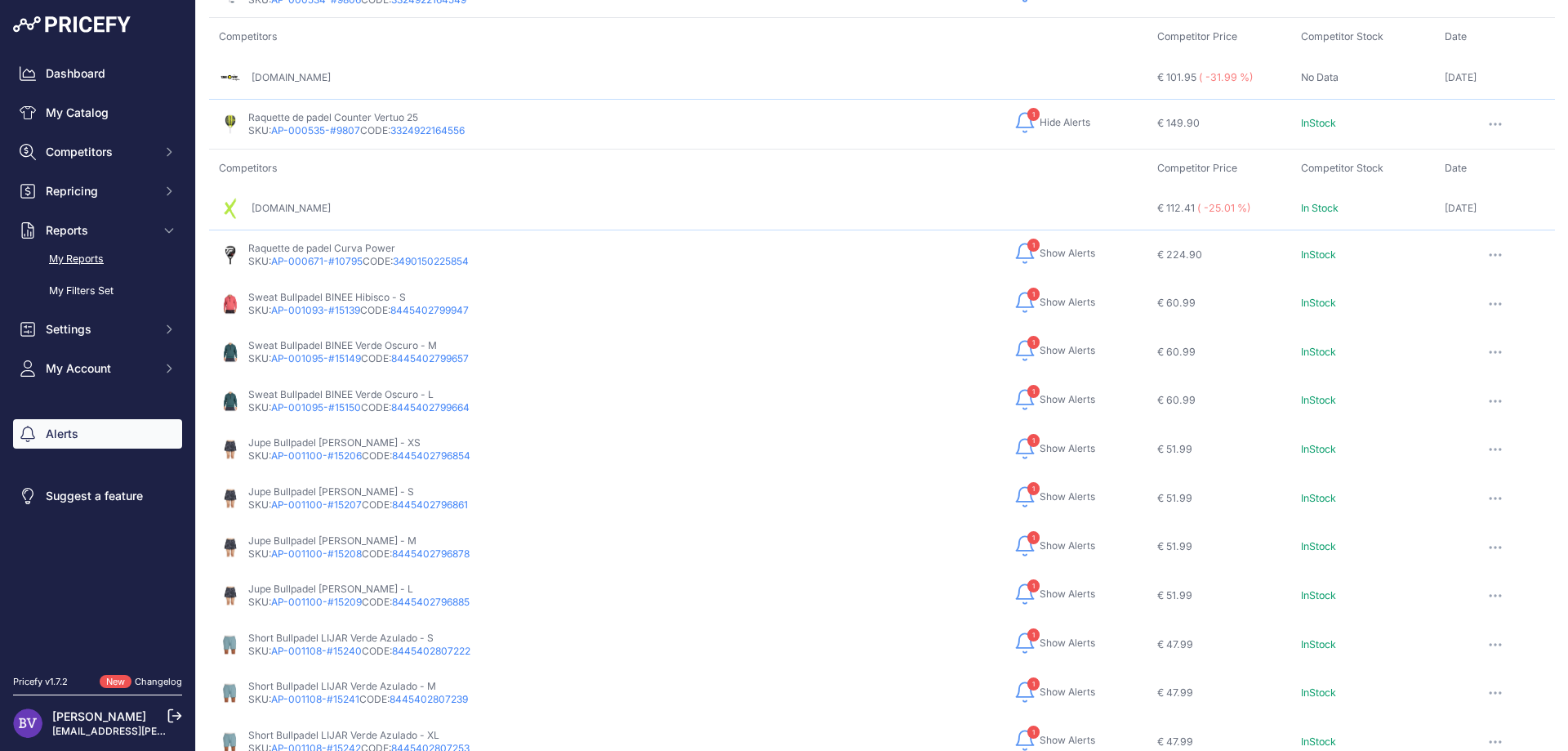
click at [86, 257] on link "My Reports" at bounding box center [97, 259] width 169 height 29
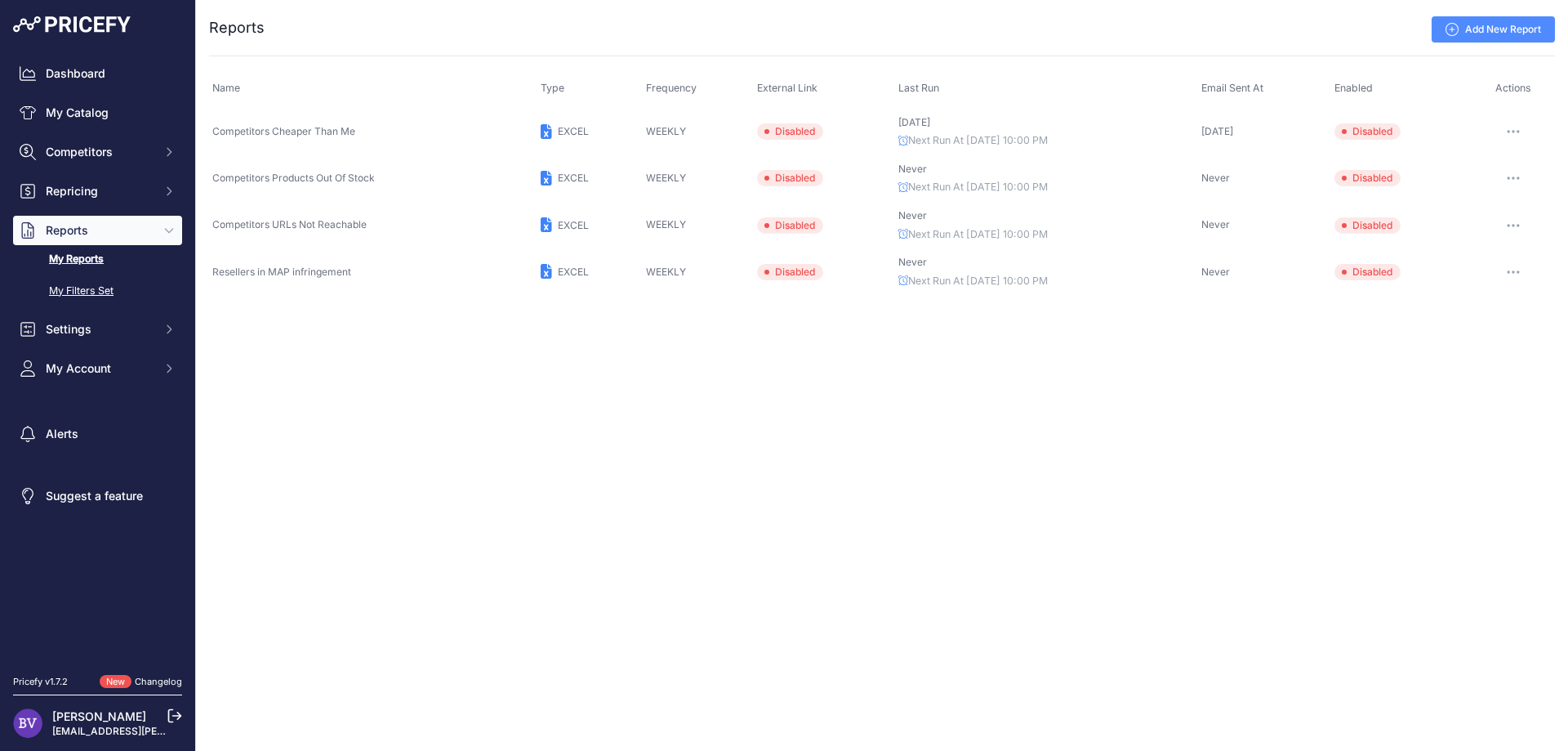
click at [102, 284] on link "My Filters Set" at bounding box center [97, 291] width 169 height 29
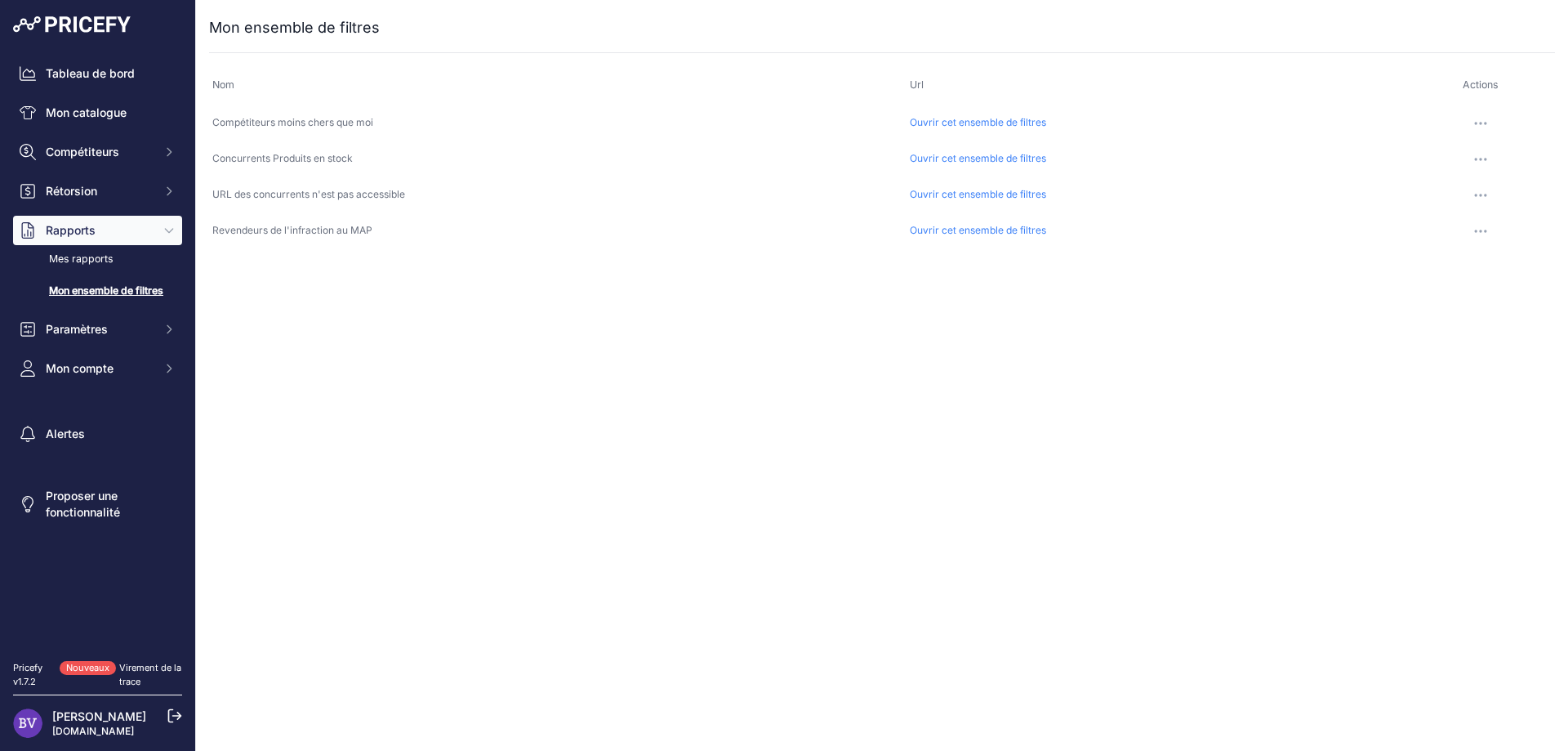
click at [1024, 122] on link "Ouvrir cet ensemble de filtres" at bounding box center [978, 122] width 137 height 12
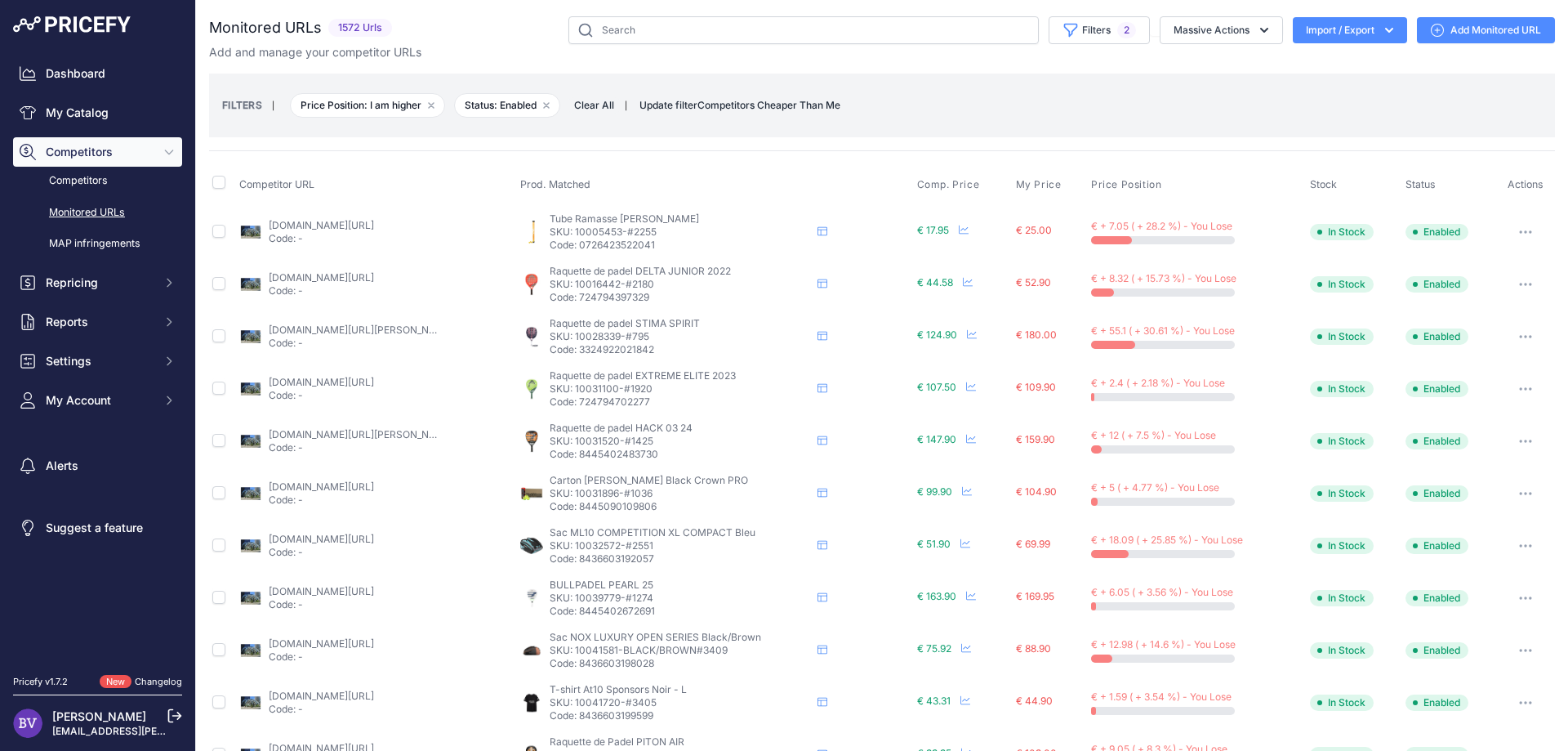
click at [1385, 34] on icon "button" at bounding box center [1388, 30] width 16 height 16
click at [1339, 93] on div "Export" at bounding box center [1348, 94] width 131 height 29
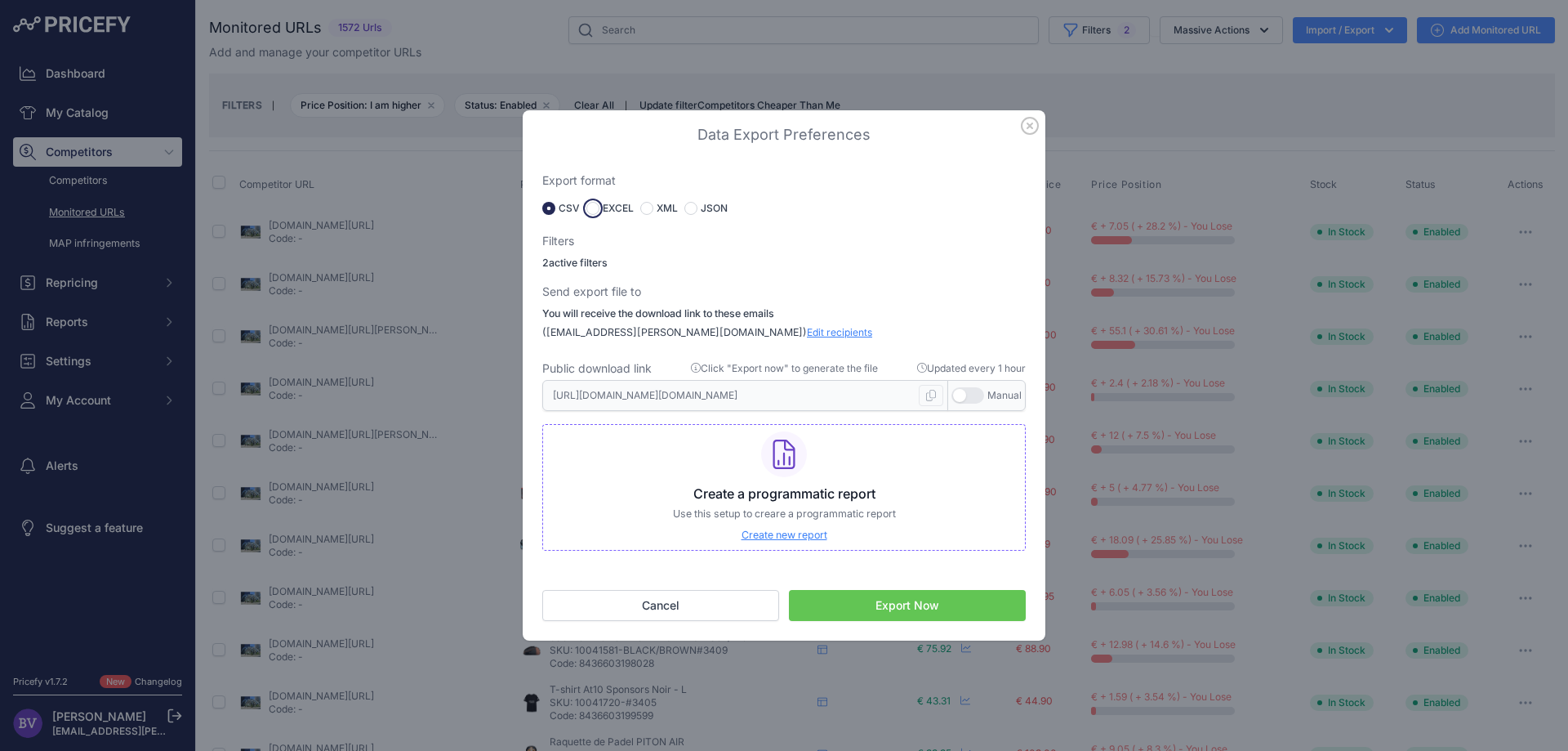
click at [592, 211] on input "radio" at bounding box center [593, 208] width 13 height 13
radio input "true"
type input "[URL][DOMAIN_NAME][DOMAIN_NAME]"
click at [1028, 130] on icon "button" at bounding box center [1029, 125] width 18 height 18
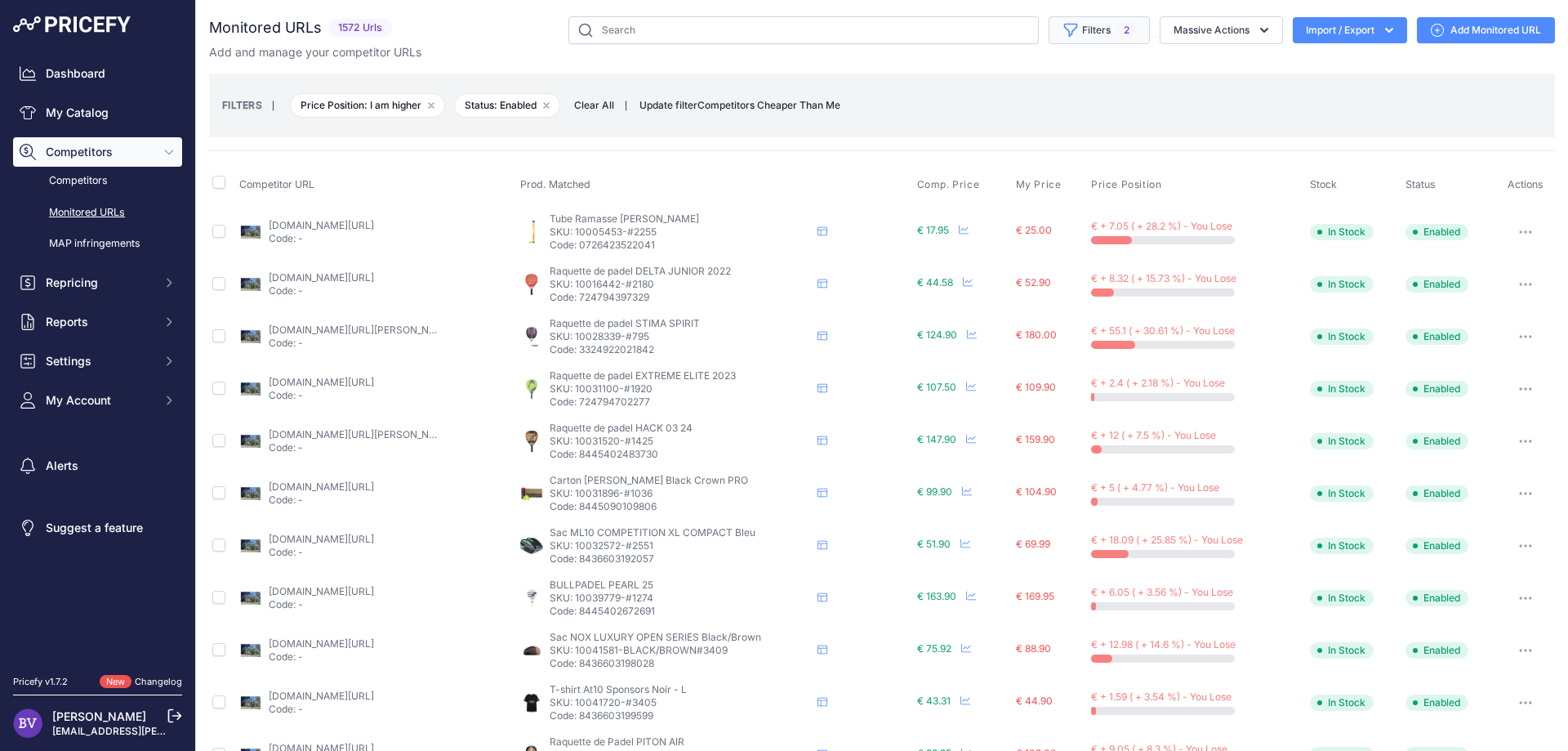
click at [1105, 33] on button "Filters 2" at bounding box center [1099, 30] width 101 height 28
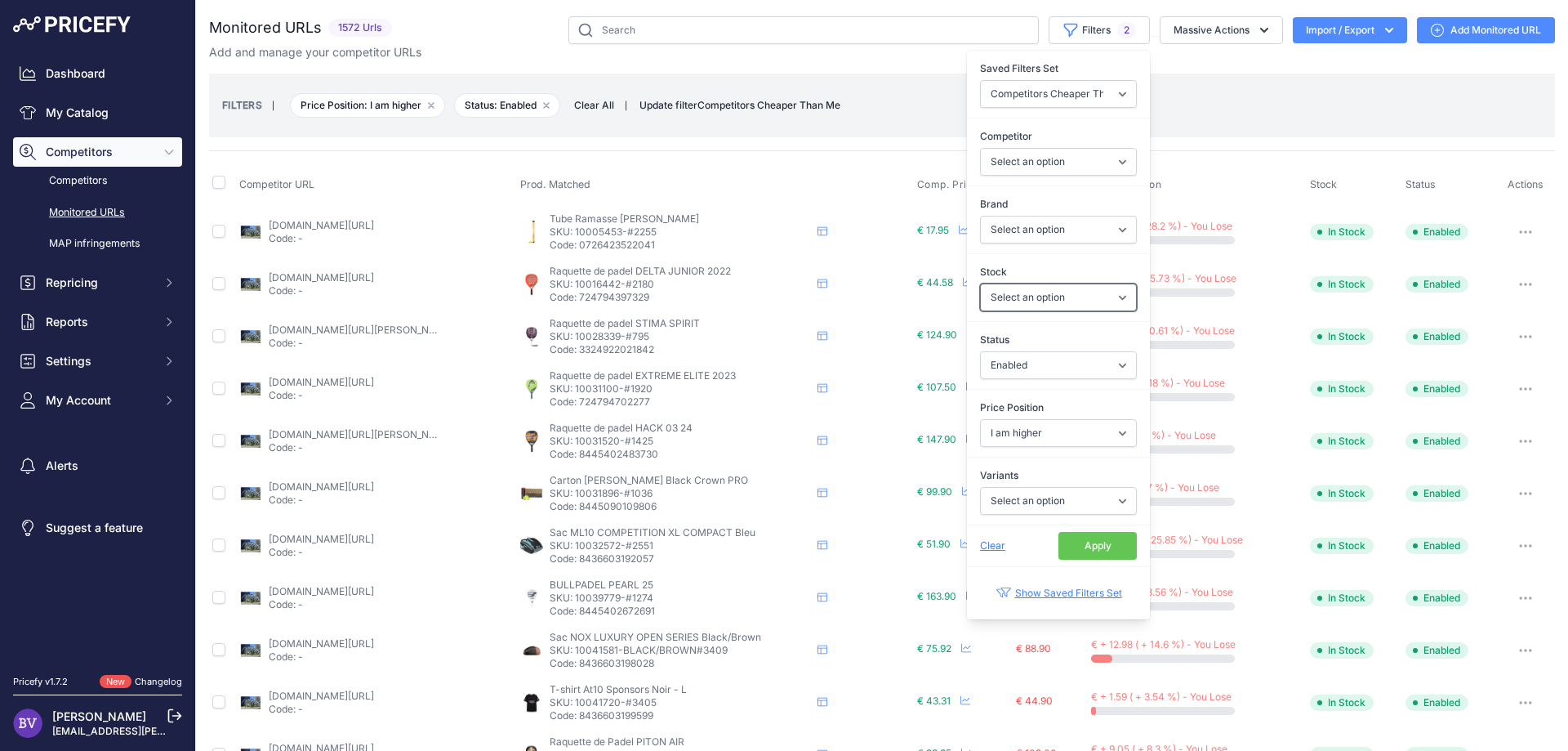
select select "1"
click option "In Stock" at bounding box center [0, 0] width 0 height 0
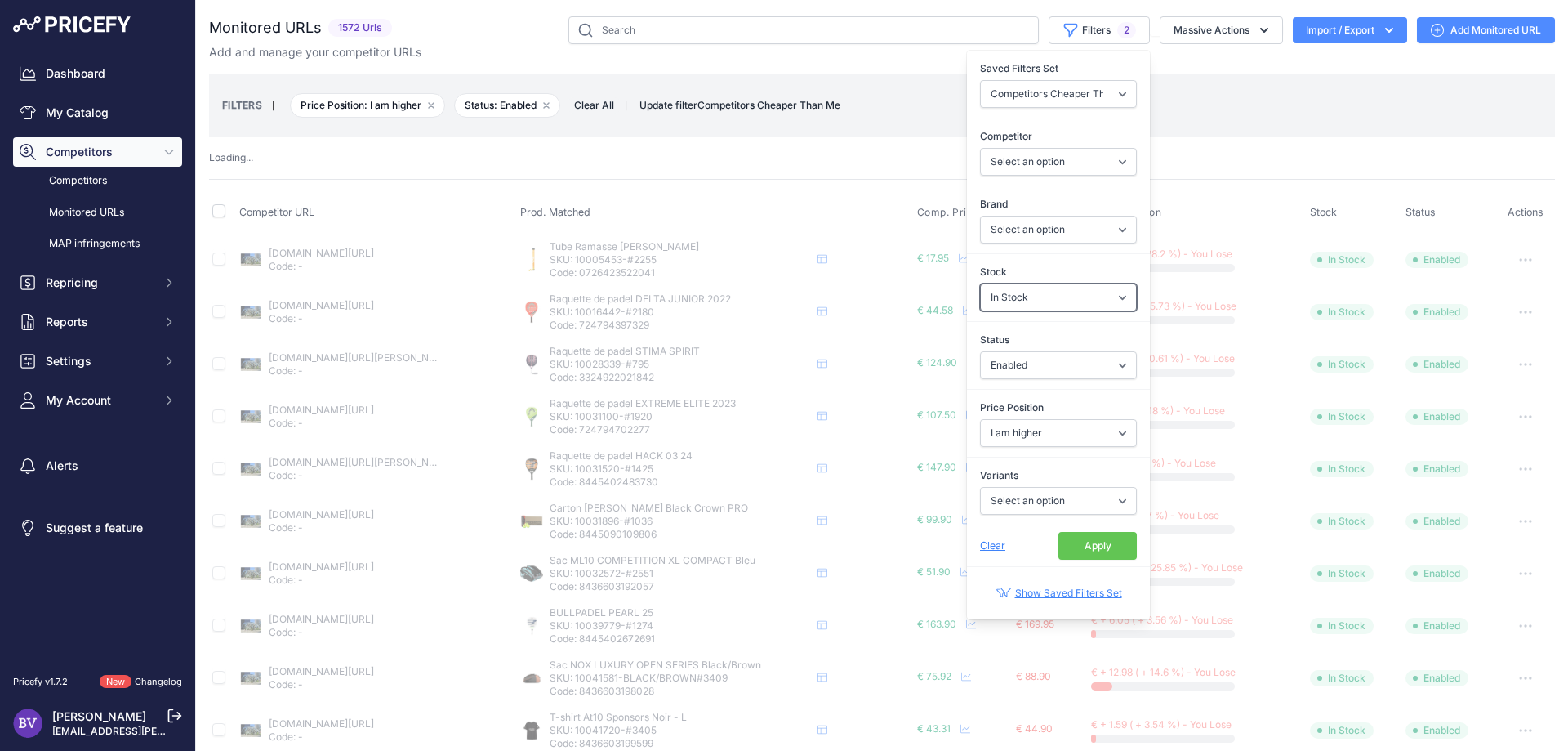
select select
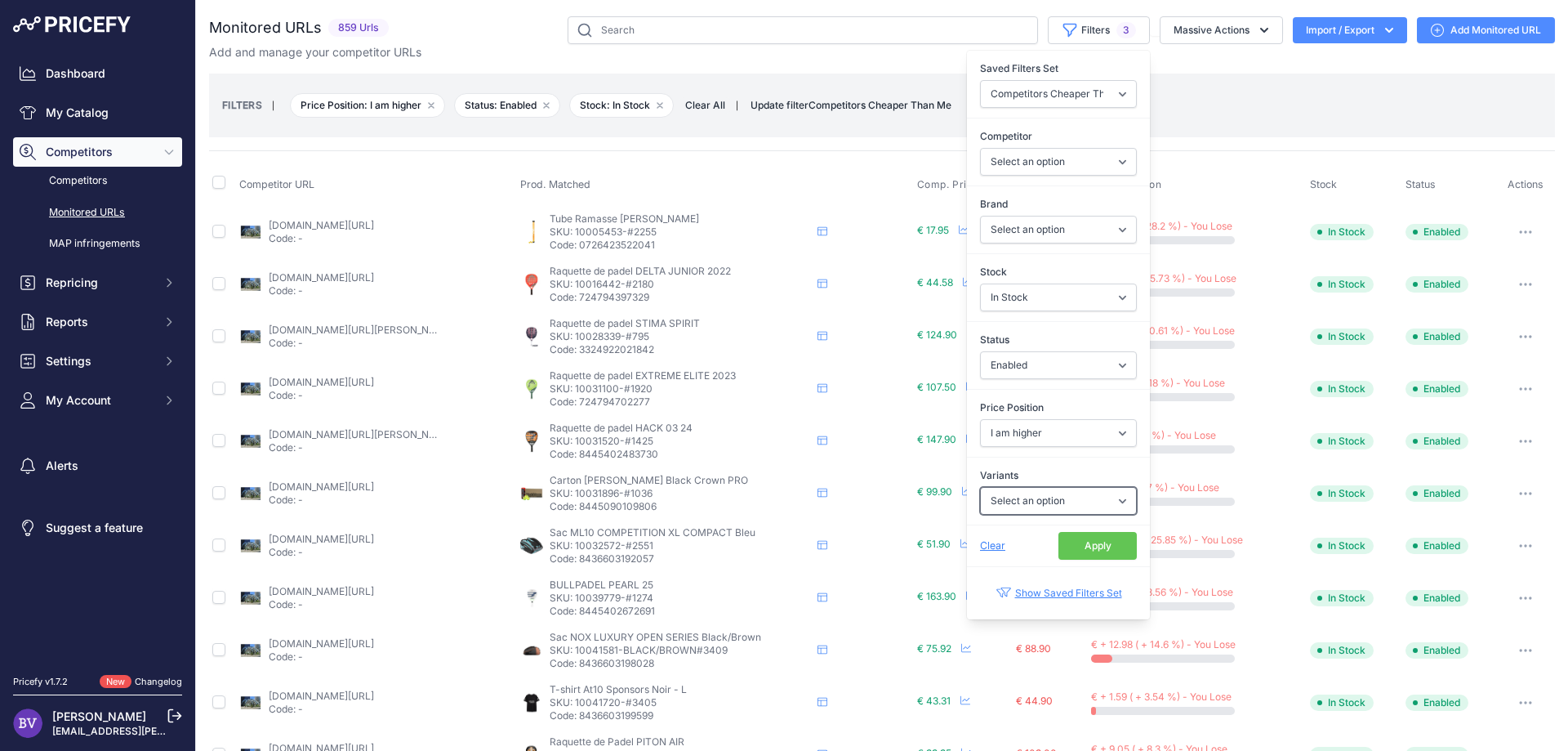
click at [980, 487] on select "Select an option Yes No" at bounding box center [1058, 501] width 156 height 28
select select "0"
click option "No" at bounding box center [0, 0] width 0 height 0
click at [980, 215] on select "Select an option 4ON ADIDAS ASICS BABOLAT BLACK CROWN BULLPADEL CARTRI FLOKY HE…" at bounding box center [1058, 229] width 156 height 28
click at [1091, 234] on select "Select an option 4ON ADIDAS ASICS BABOLAT BLACK CROWN BULLPADEL CARTRI FLOKY HE…" at bounding box center [1058, 229] width 156 height 28
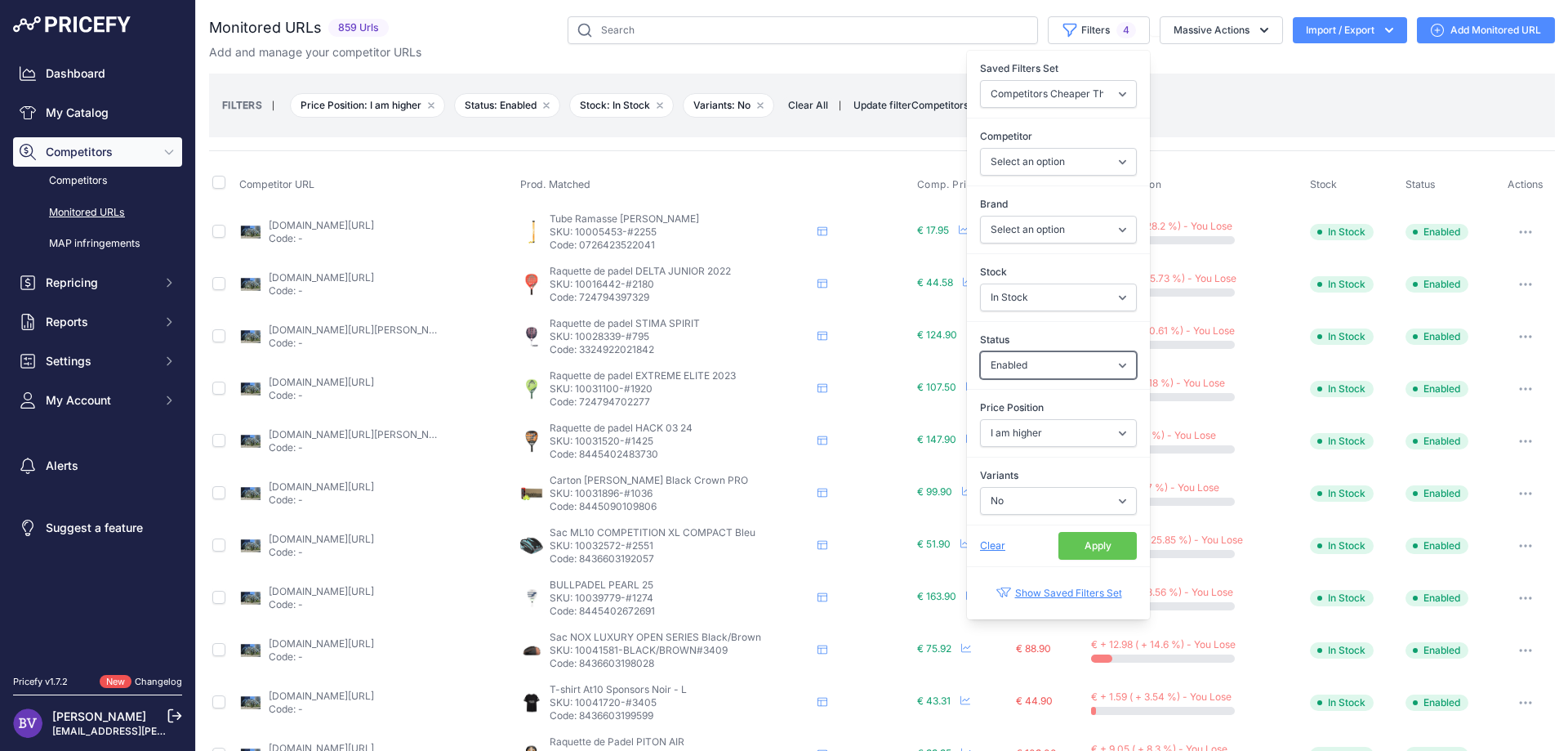
click at [980, 351] on select "Select an option Enabled Disabled In progress Scraping Failed Not Found Missing…" at bounding box center [1058, 365] width 156 height 28
click at [1083, 359] on select "Select an option Enabled Disabled In progress Scraping Failed Not Found Missing…" at bounding box center [1058, 365] width 156 height 28
click at [1096, 545] on button "Apply" at bounding box center [1098, 546] width 79 height 28
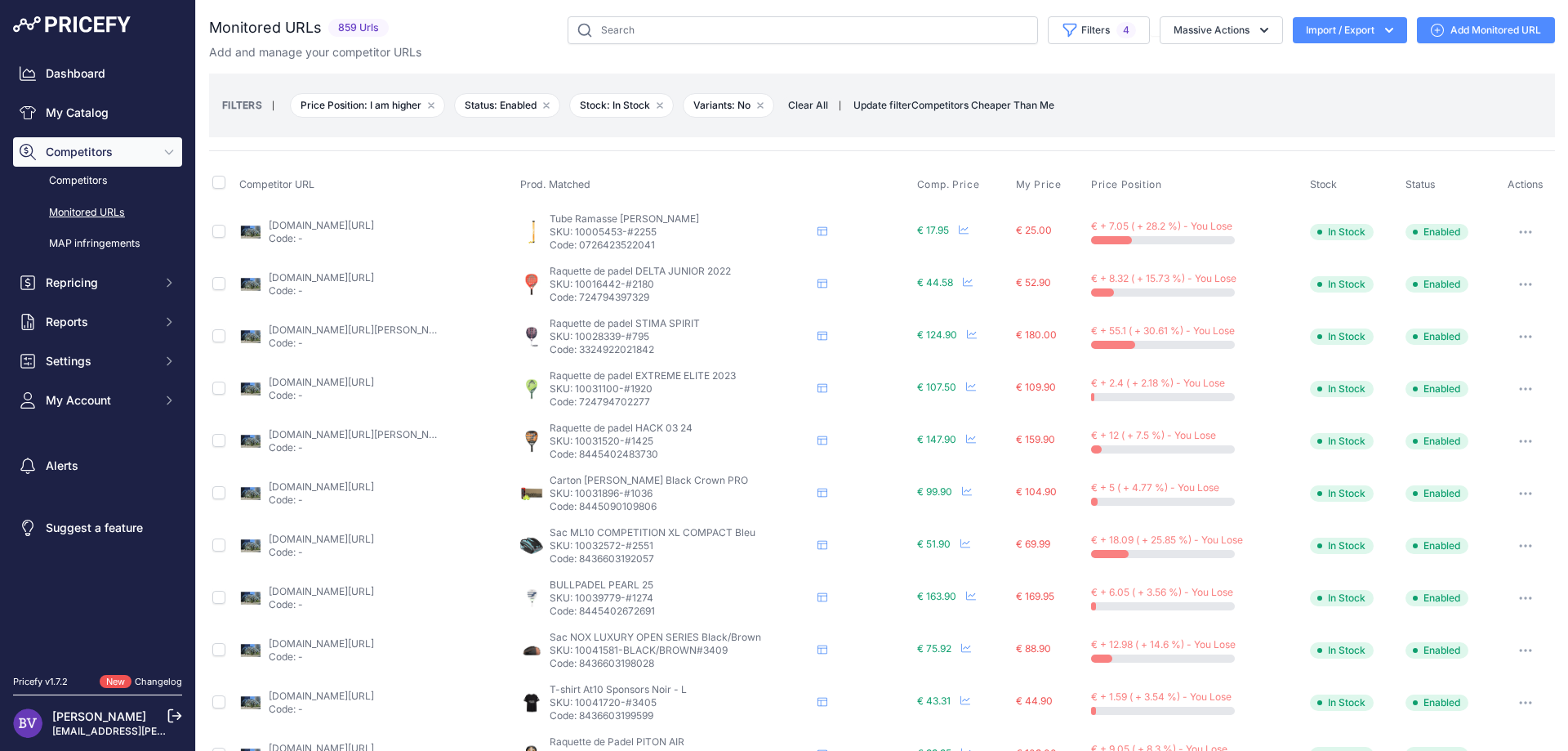
click at [1369, 22] on button "Import / Export" at bounding box center [1350, 30] width 114 height 26
click at [1331, 99] on div "Export" at bounding box center [1348, 94] width 131 height 29
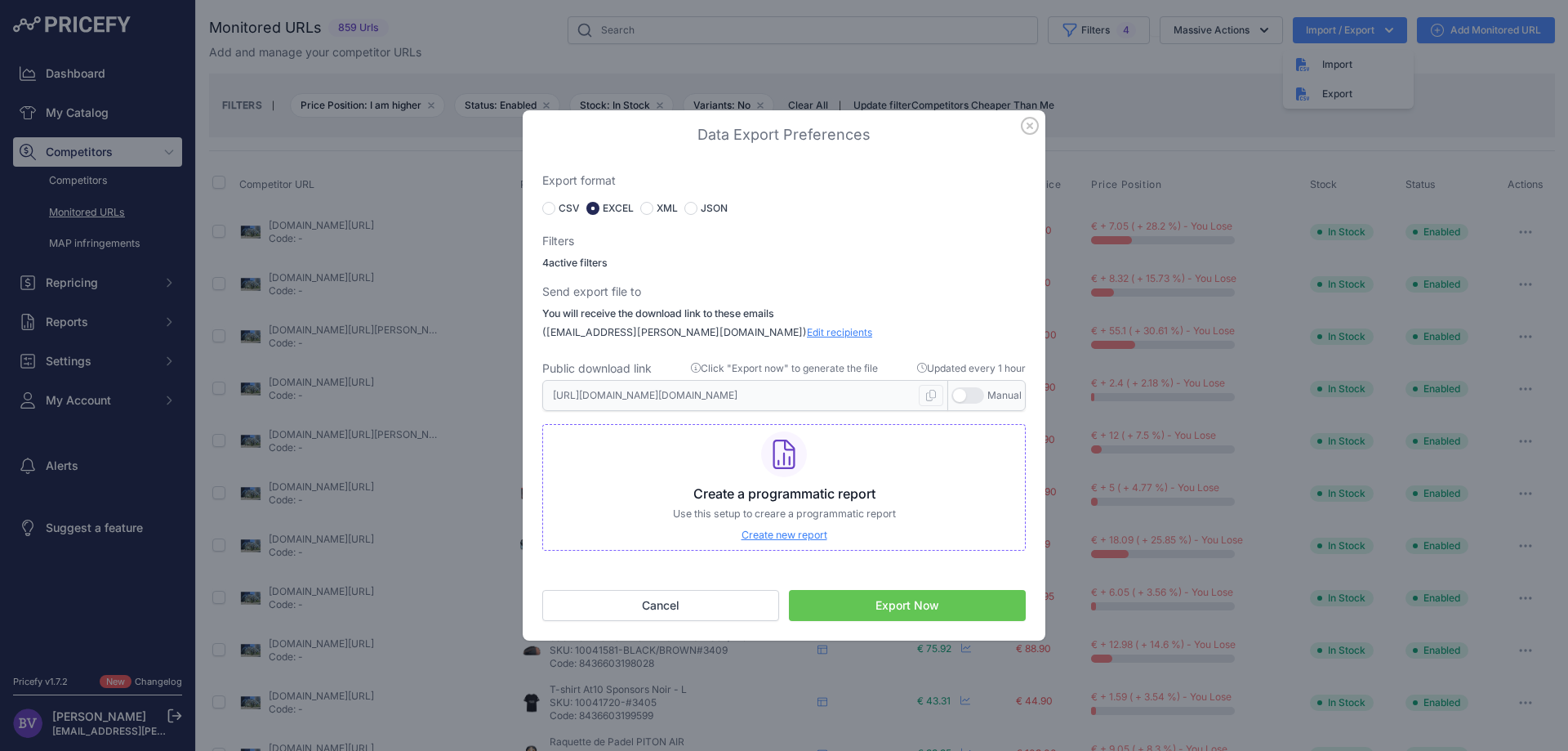
click at [922, 611] on button "Export Now" at bounding box center [907, 605] width 237 height 31
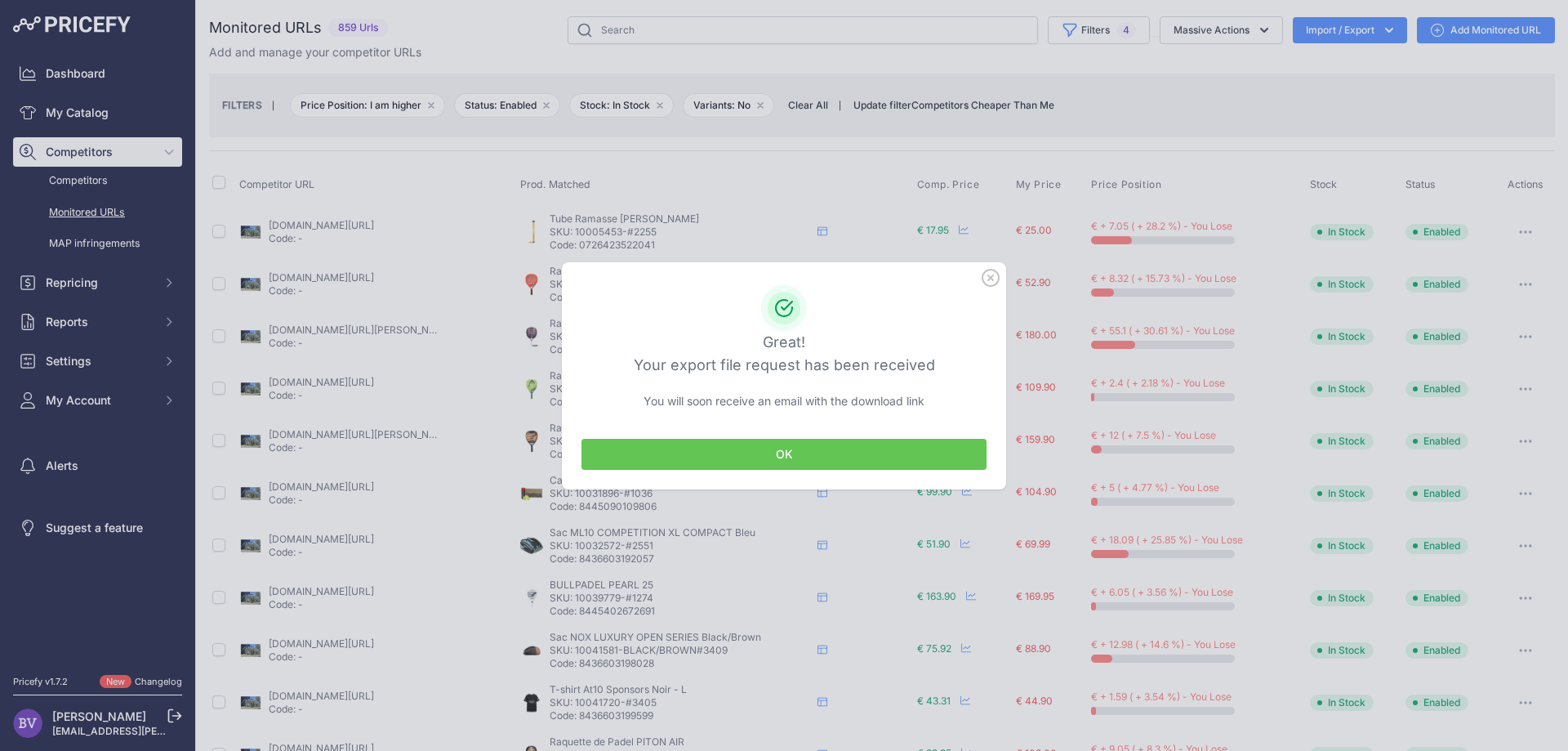
click at [857, 452] on button "OK" at bounding box center [784, 453] width 405 height 31
